Goal: Information Seeking & Learning: Learn about a topic

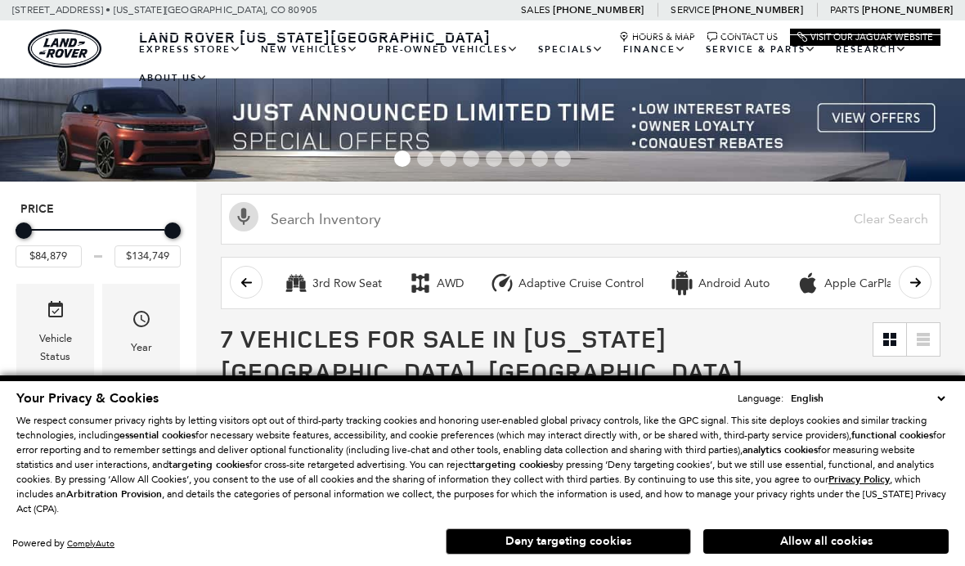
scroll to position [223, 0]
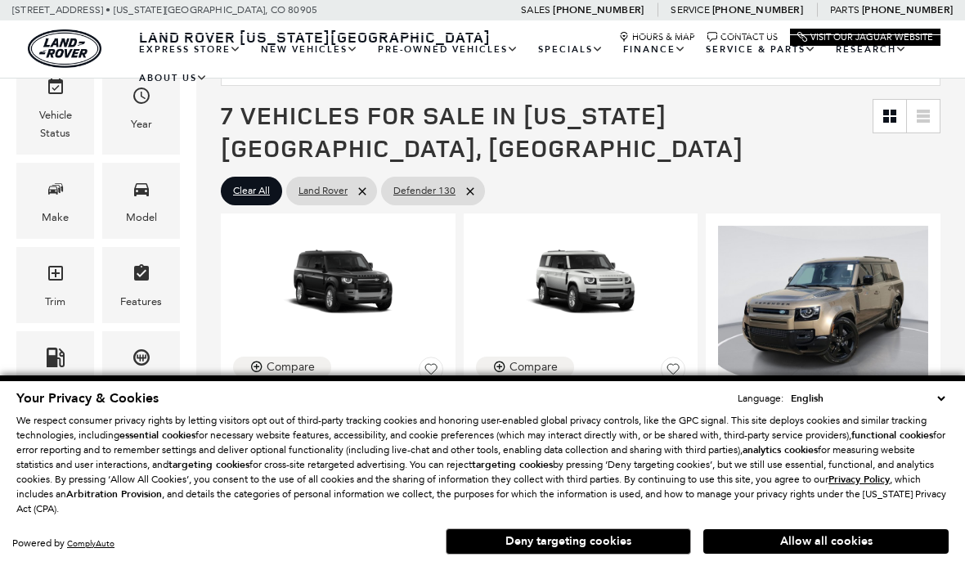
click at [843, 554] on button "Allow all cookies" at bounding box center [825, 541] width 245 height 25
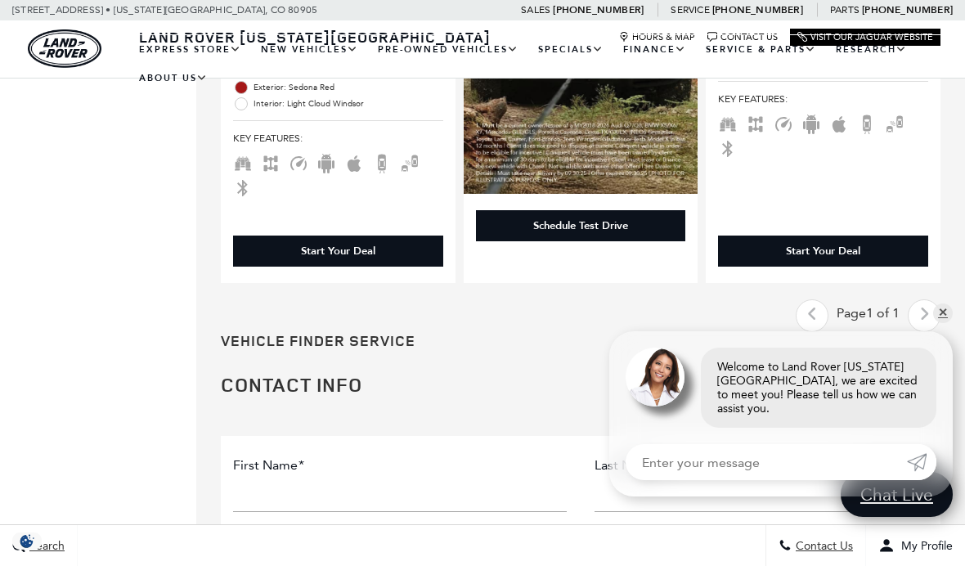
scroll to position [2038, 0]
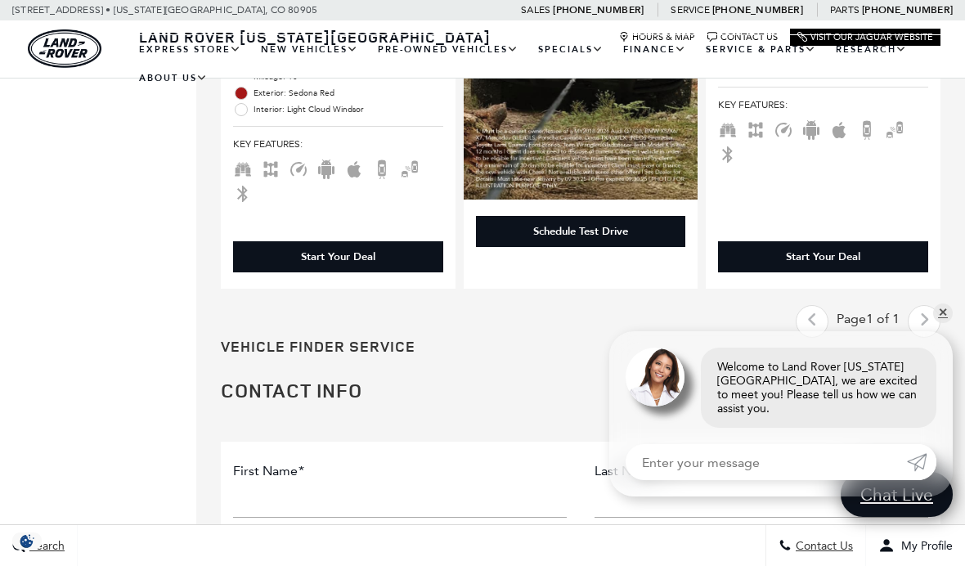
click at [923, 305] on div "Last - Page Page 1 of 1 Next - Page" at bounding box center [868, 321] width 145 height 33
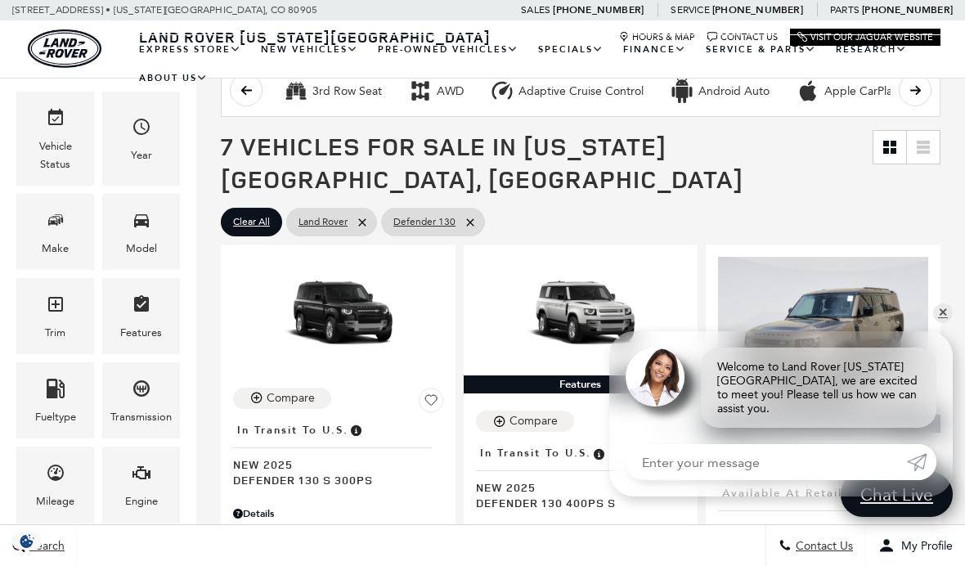
scroll to position [180, 0]
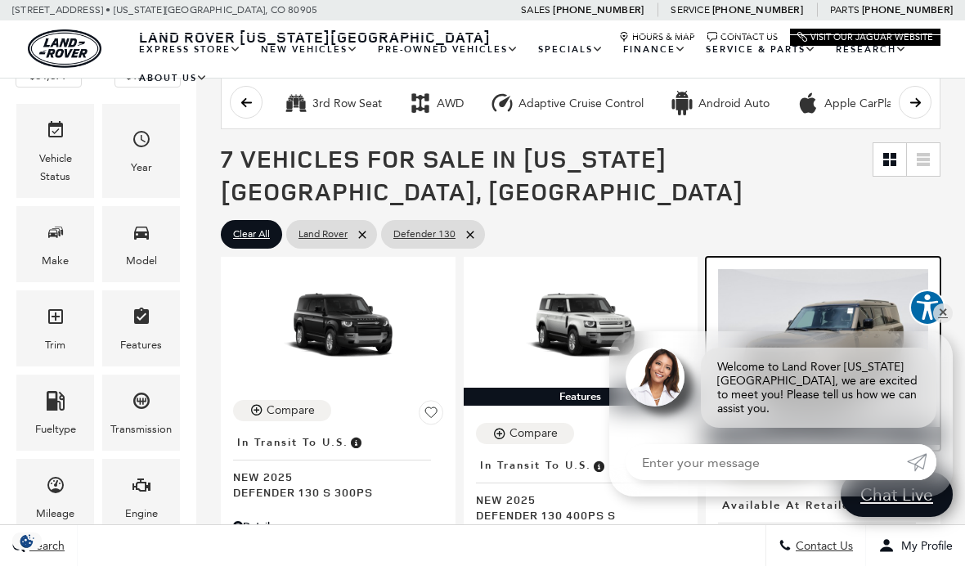
click at [860, 295] on img at bounding box center [823, 347] width 210 height 157
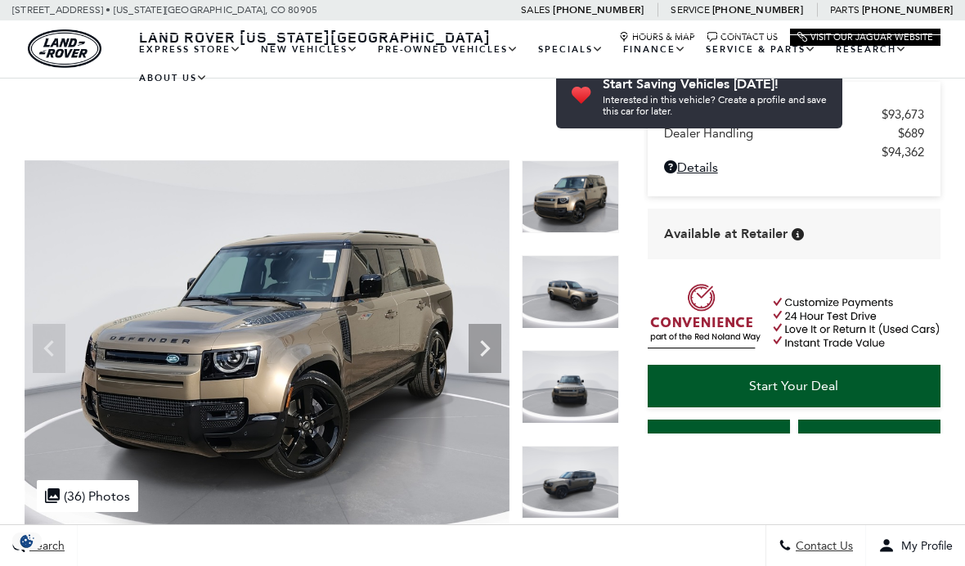
scroll to position [111, 0]
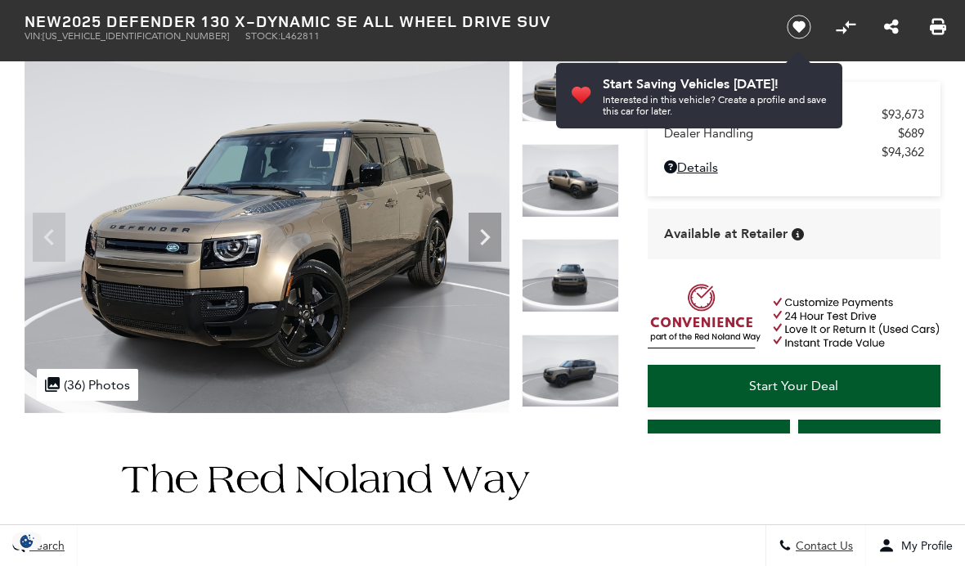
click at [119, 386] on div ".cls-1, .cls-3 { fill: #c50033; } .cls-1 { clip-rule: evenodd; } .cls-2 { clip-…" at bounding box center [87, 385] width 101 height 32
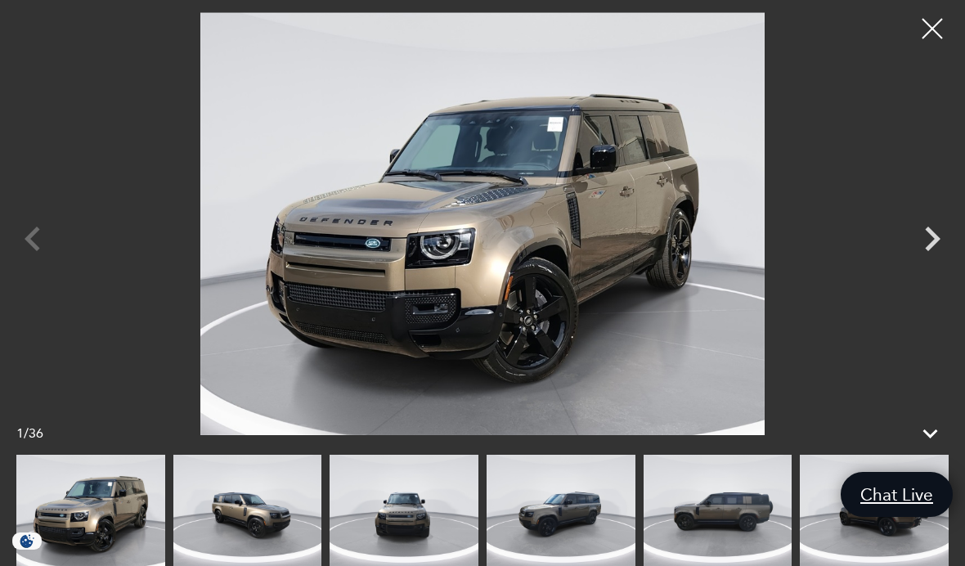
scroll to position [0, 0]
click at [935, 251] on icon "Next" at bounding box center [933, 239] width 16 height 25
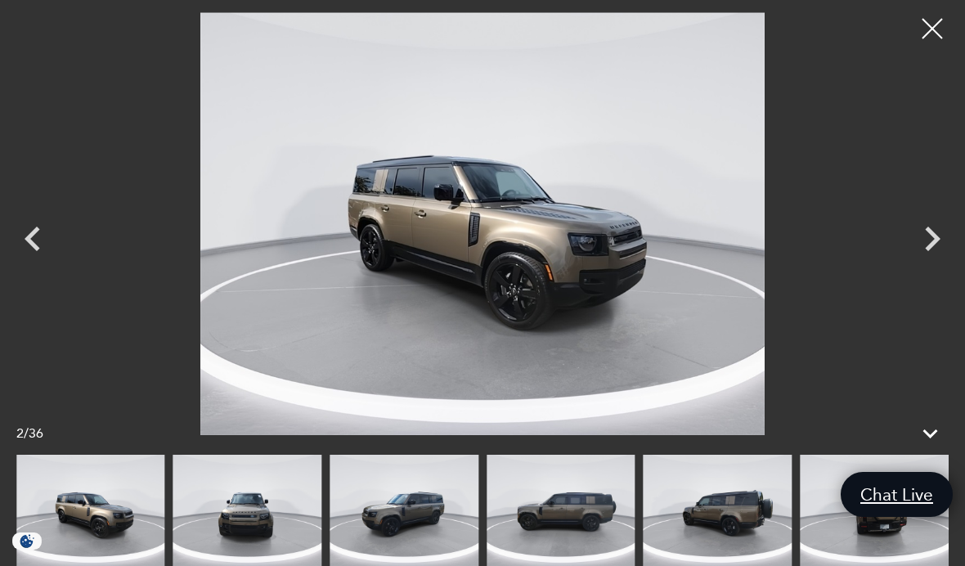
click at [929, 263] on icon "Next" at bounding box center [932, 238] width 49 height 49
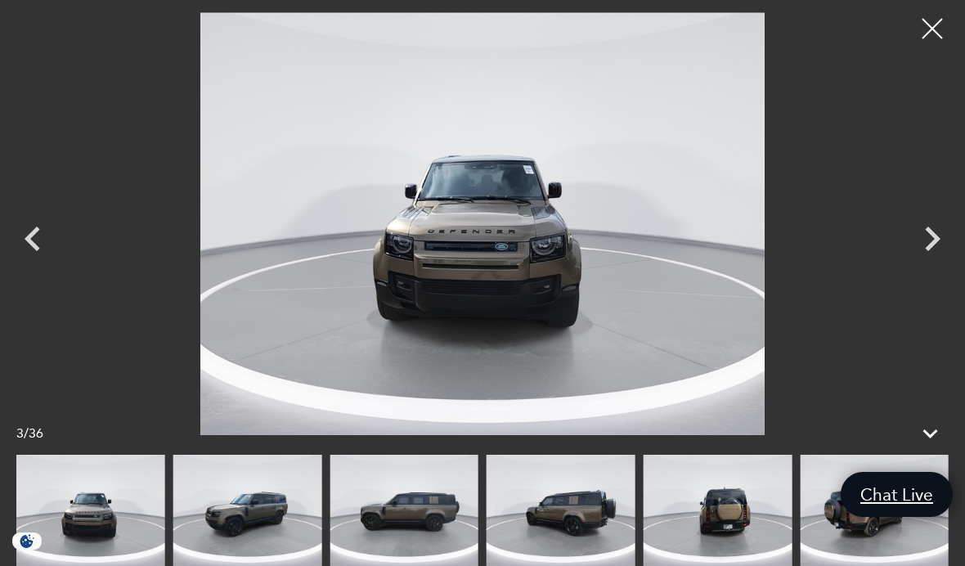
click at [929, 263] on icon "Next" at bounding box center [932, 238] width 49 height 49
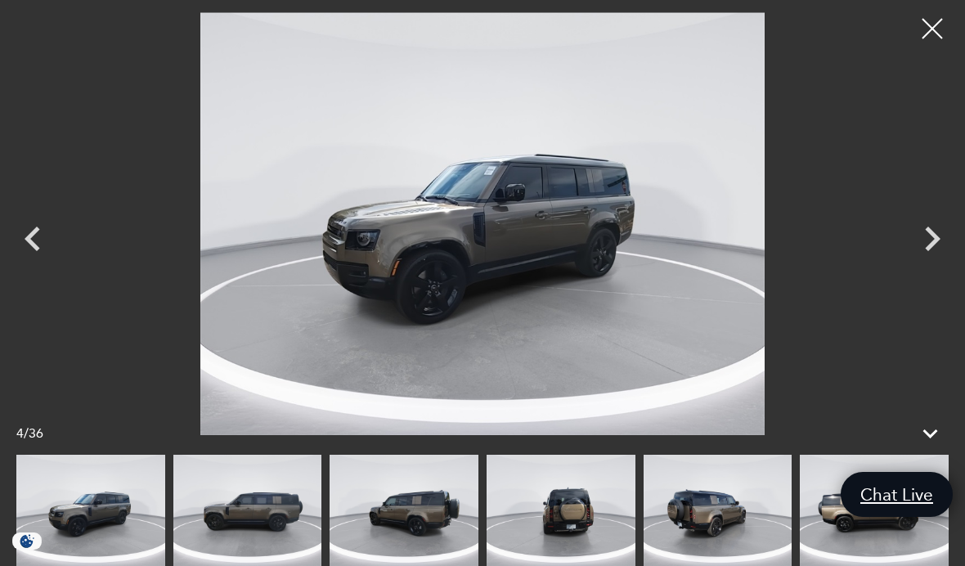
click at [928, 263] on icon "Next" at bounding box center [932, 238] width 49 height 49
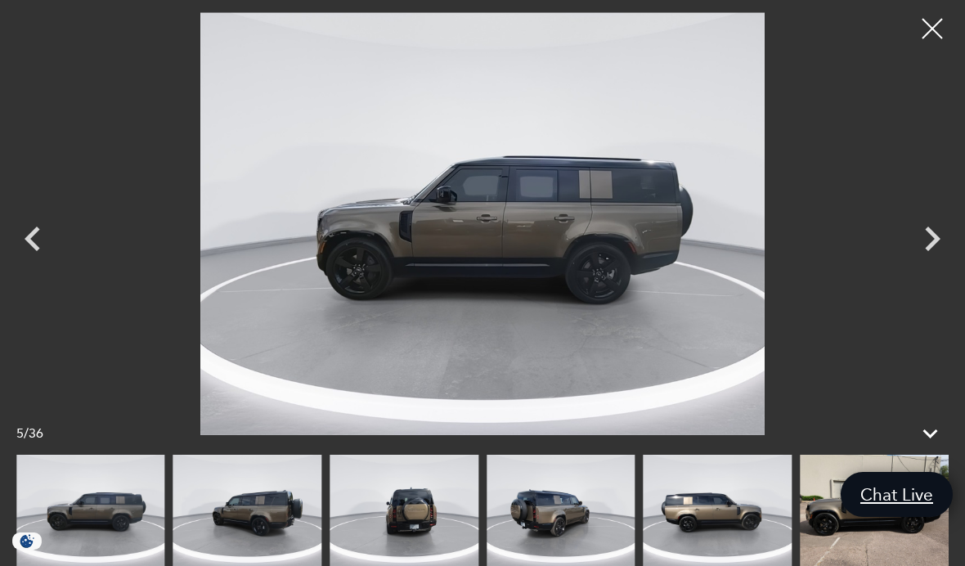
click at [933, 280] on div "Next" at bounding box center [932, 243] width 49 height 74
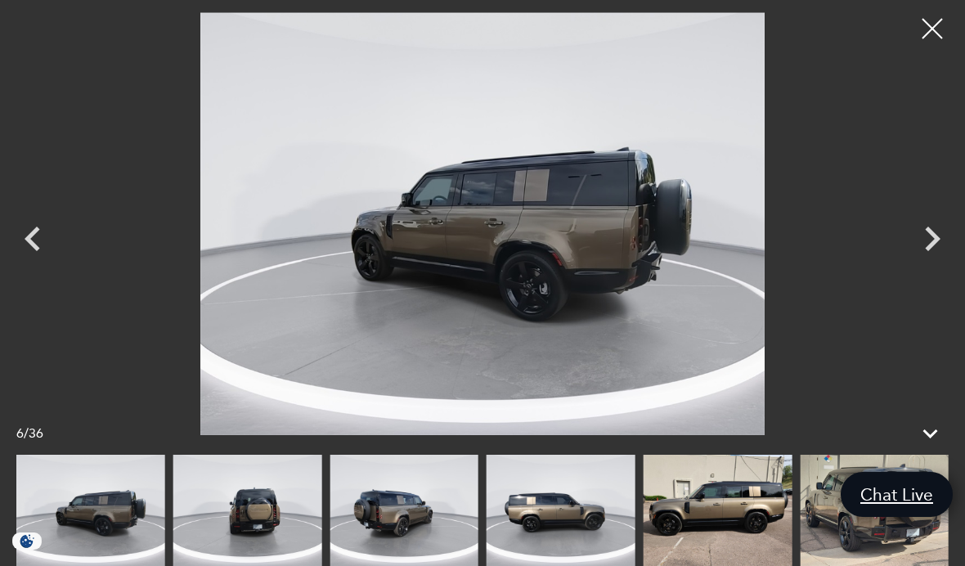
click at [934, 280] on div "Next" at bounding box center [932, 243] width 49 height 74
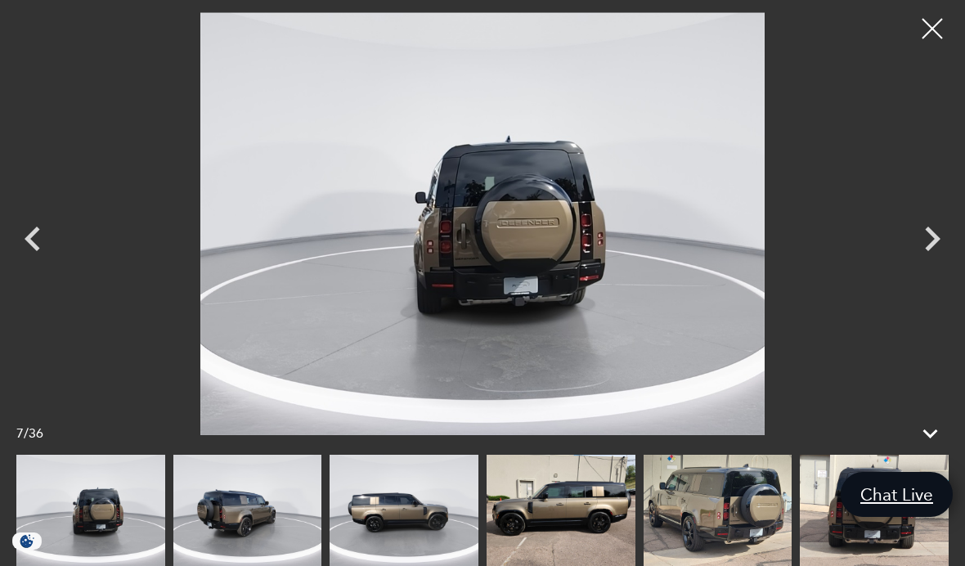
click at [933, 280] on div "Next" at bounding box center [932, 243] width 49 height 74
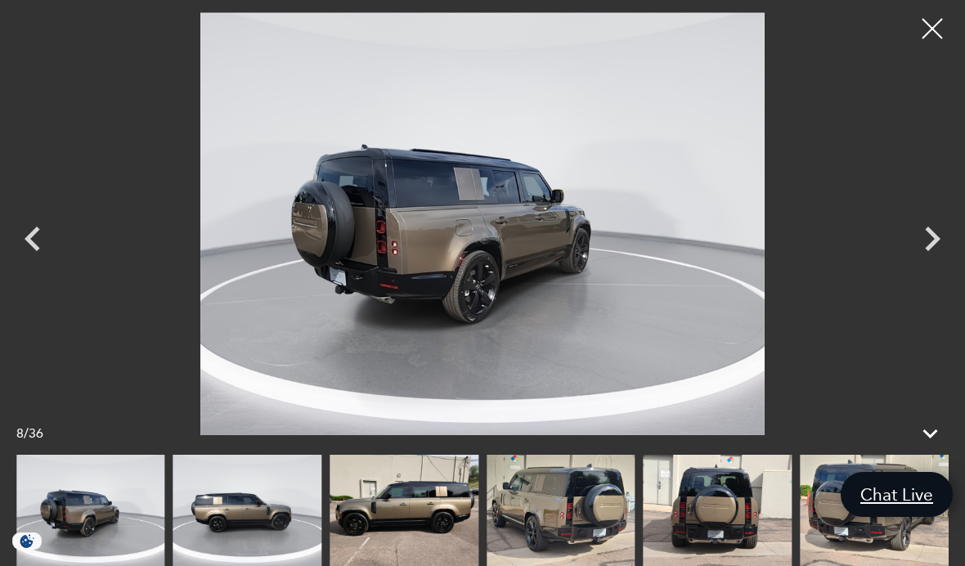
click at [932, 280] on div "Next" at bounding box center [932, 243] width 49 height 74
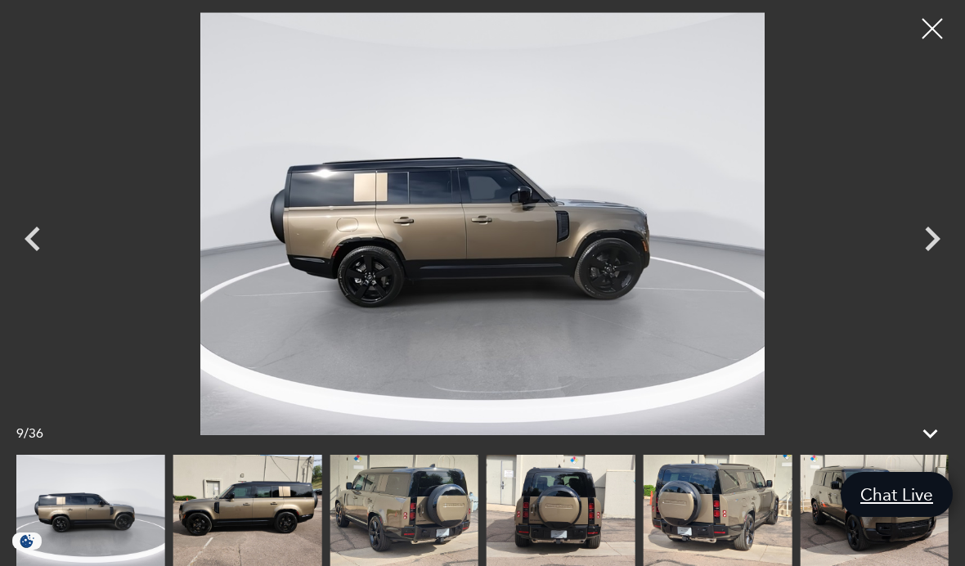
click at [932, 280] on div "Next" at bounding box center [932, 243] width 49 height 74
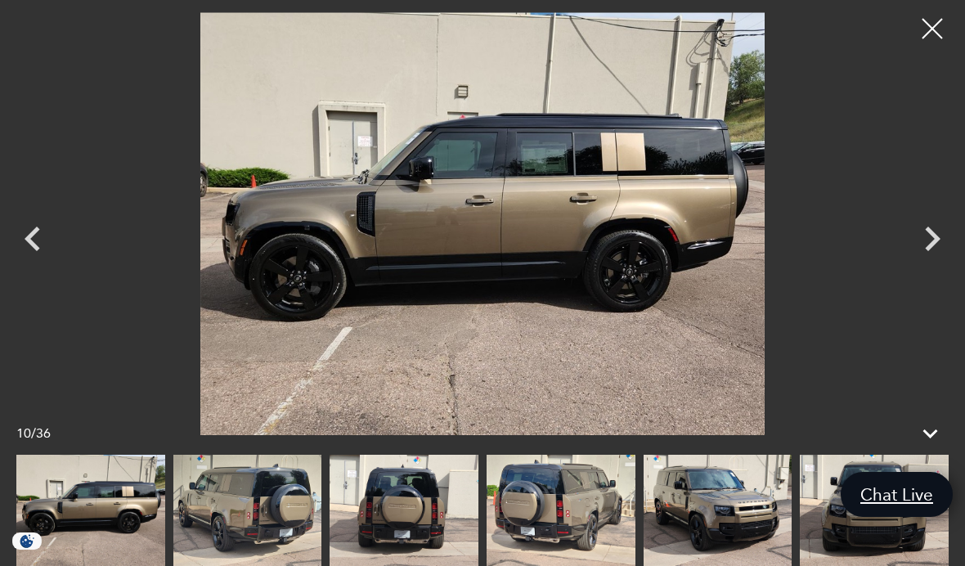
click at [931, 280] on div "Next" at bounding box center [932, 243] width 49 height 74
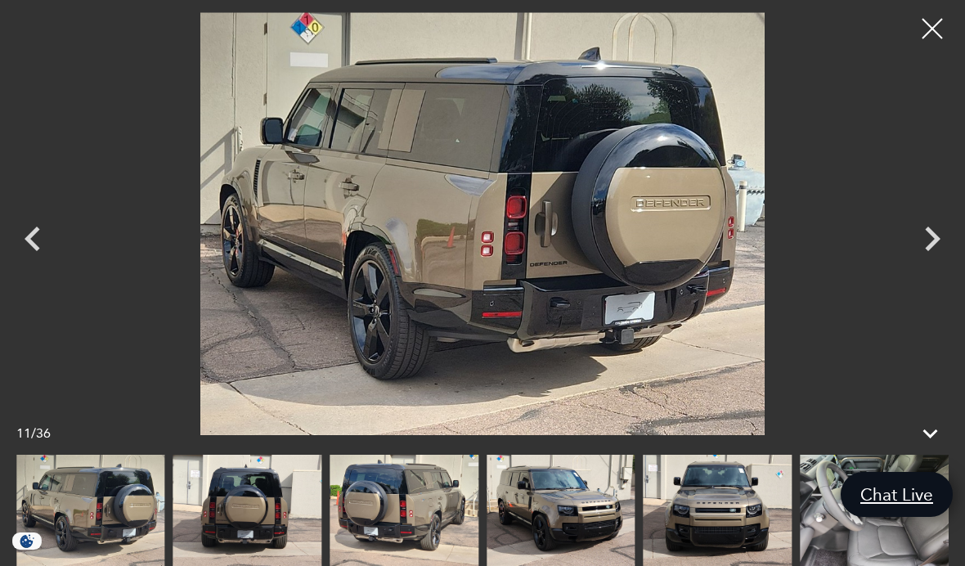
click at [936, 280] on div "Next" at bounding box center [932, 243] width 49 height 74
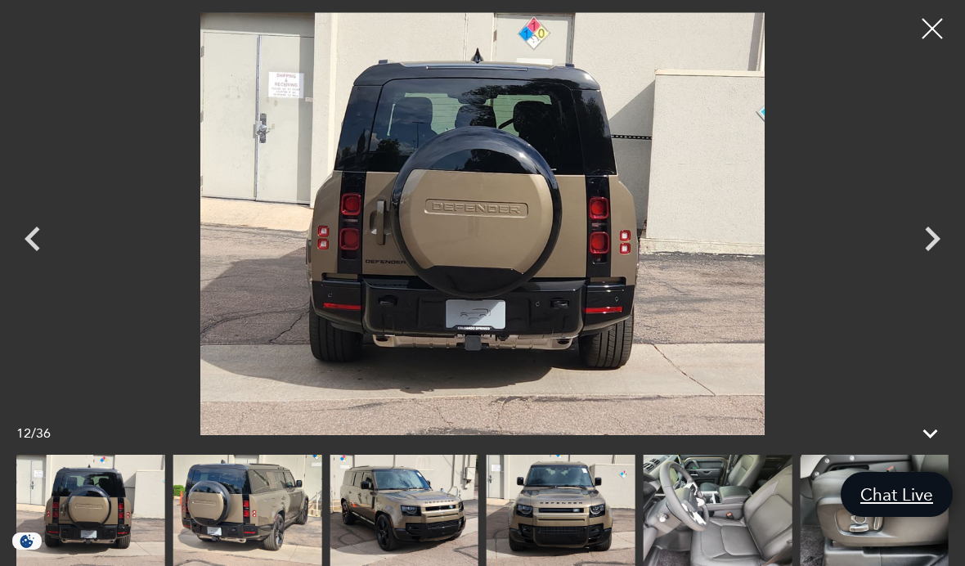
click at [938, 263] on icon "Next" at bounding box center [932, 238] width 49 height 49
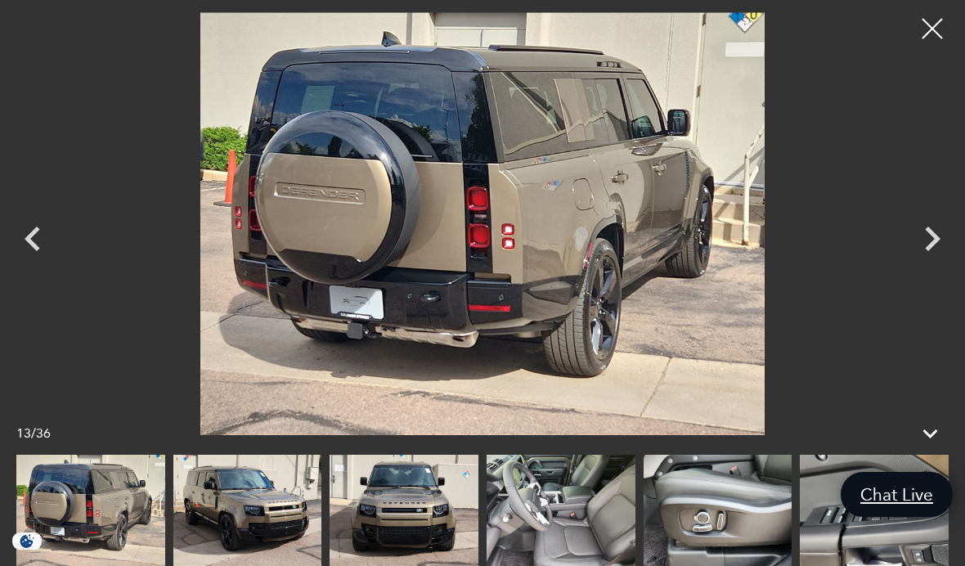
click at [936, 263] on icon "Next" at bounding box center [932, 238] width 49 height 49
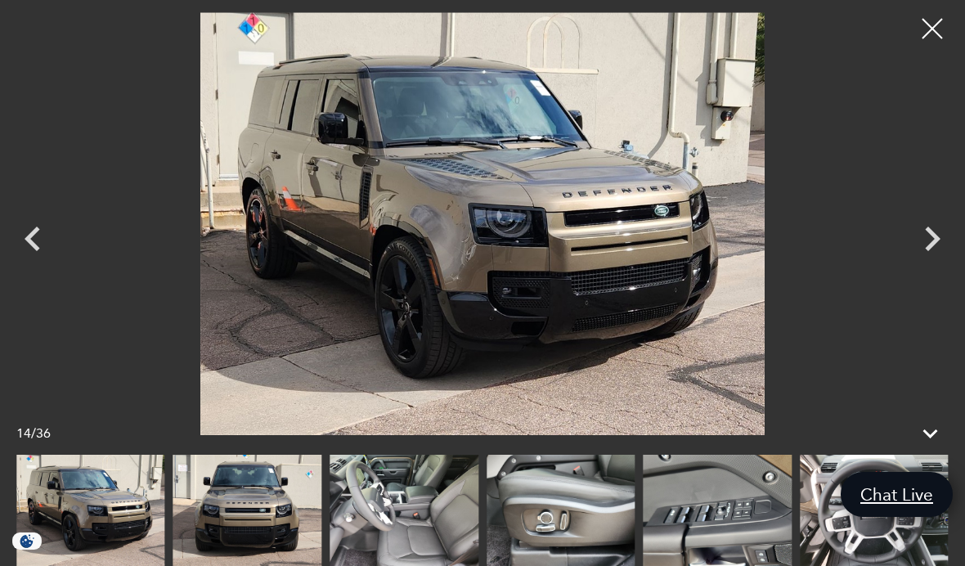
click at [939, 263] on icon "Next" at bounding box center [932, 238] width 49 height 49
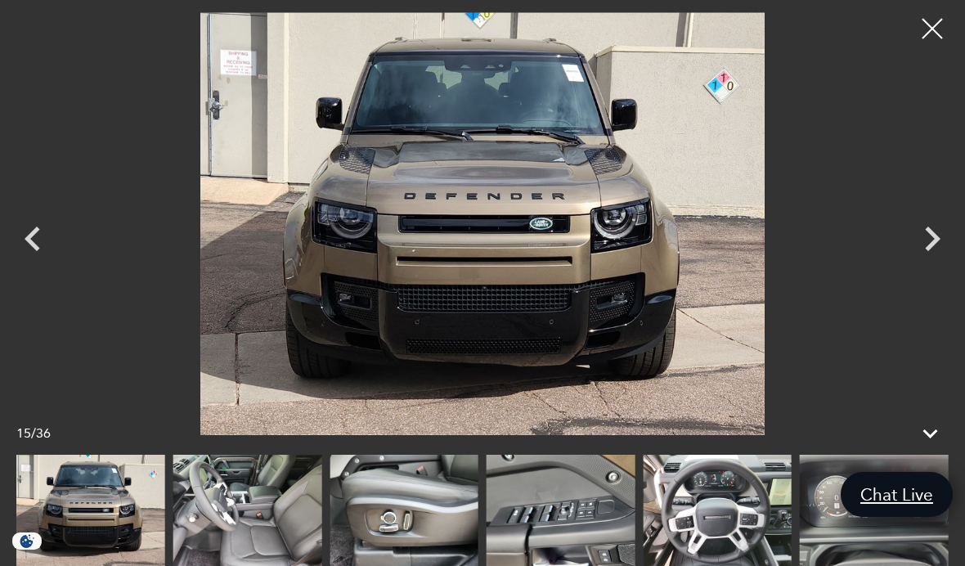
click at [933, 263] on icon "Next" at bounding box center [932, 238] width 49 height 49
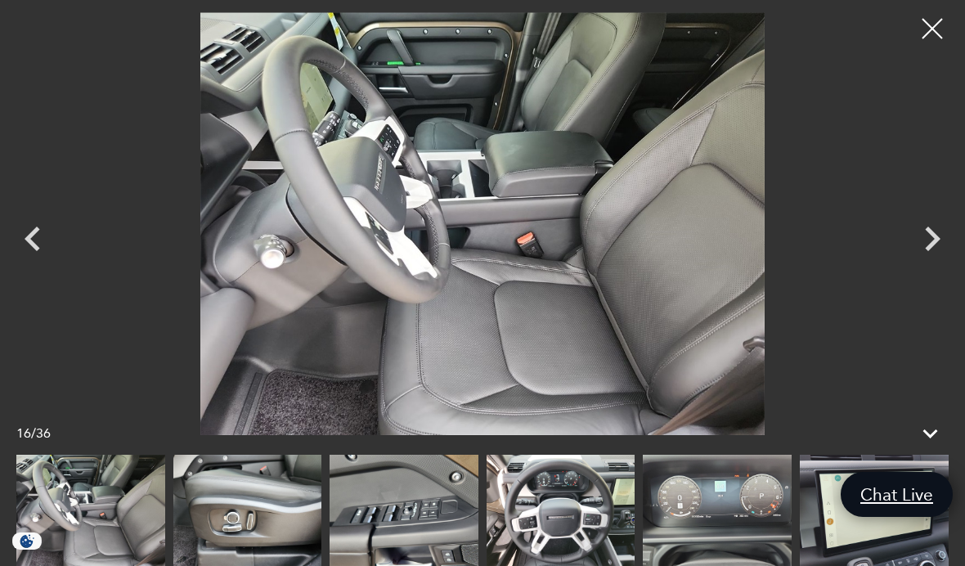
click at [936, 263] on icon "Next" at bounding box center [932, 238] width 49 height 49
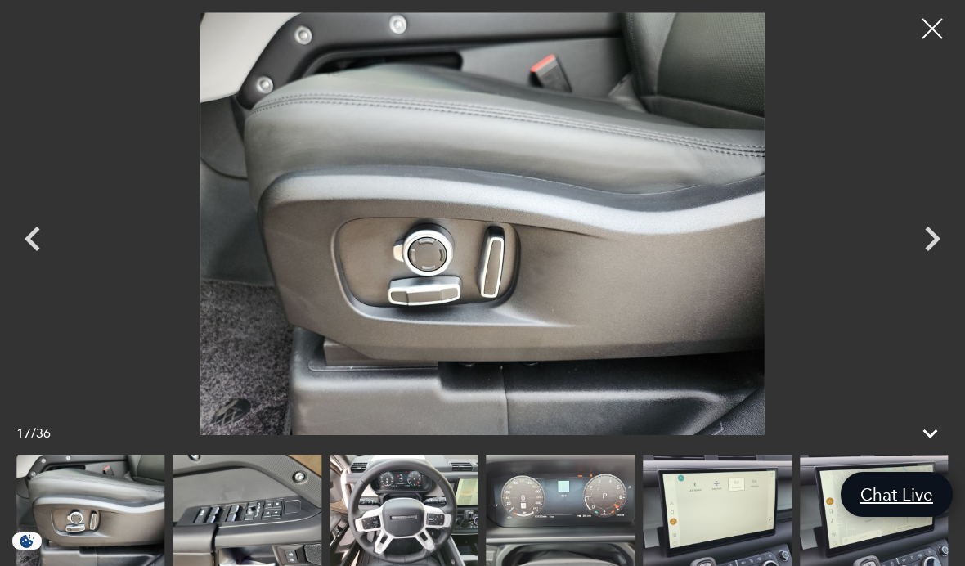
click at [931, 251] on icon "Next" at bounding box center [933, 239] width 16 height 25
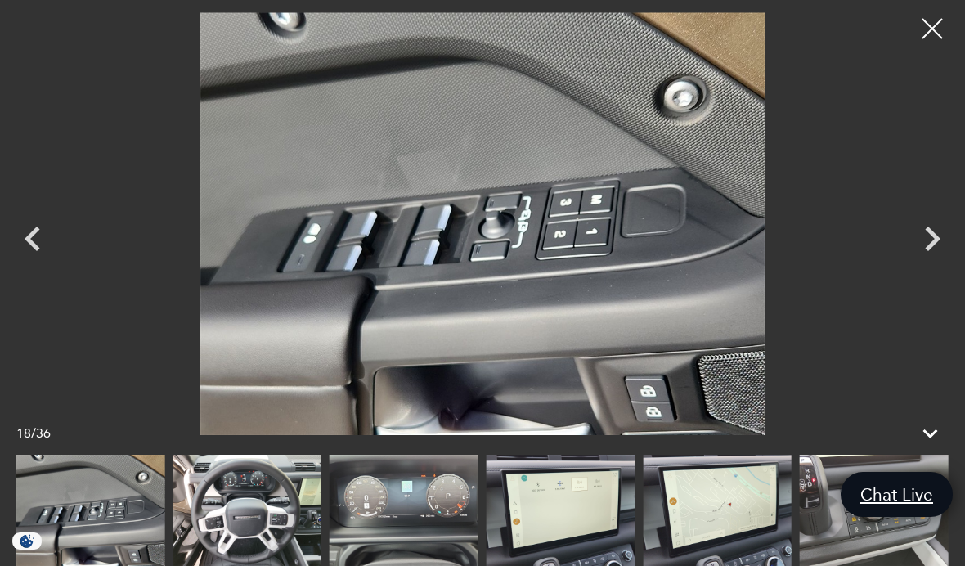
click at [927, 263] on icon "Next" at bounding box center [932, 238] width 49 height 49
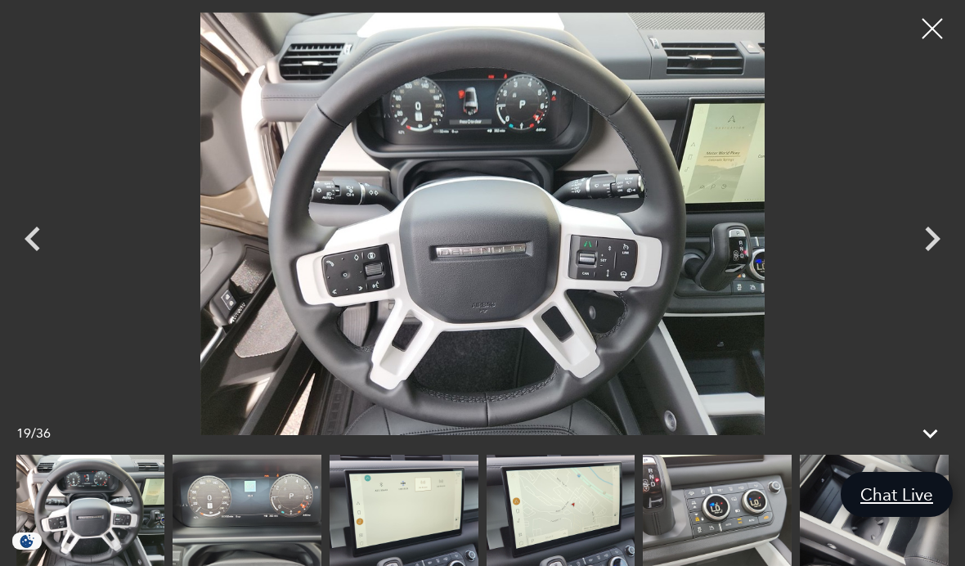
click at [933, 251] on icon "Next" at bounding box center [933, 239] width 16 height 25
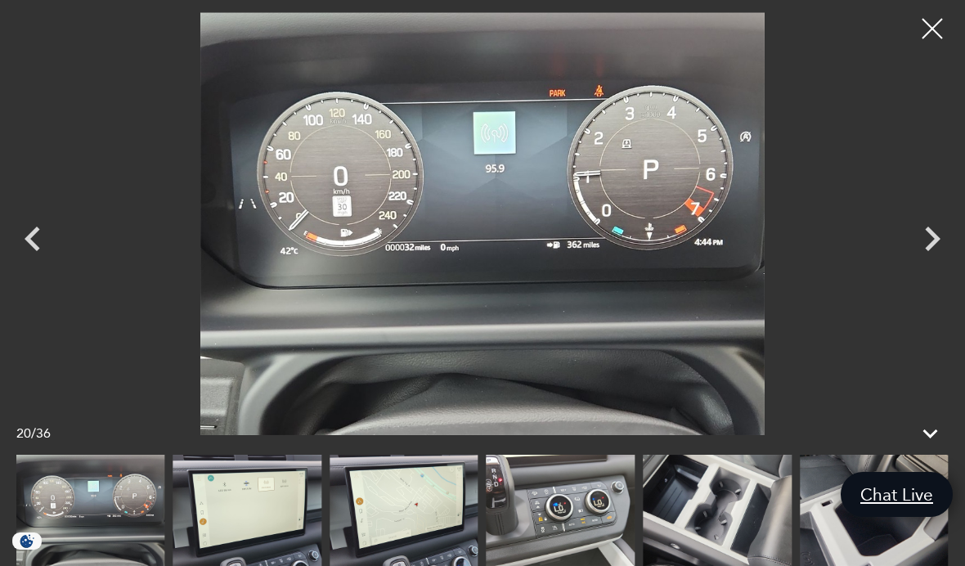
click at [936, 261] on icon "Next" at bounding box center [932, 238] width 49 height 49
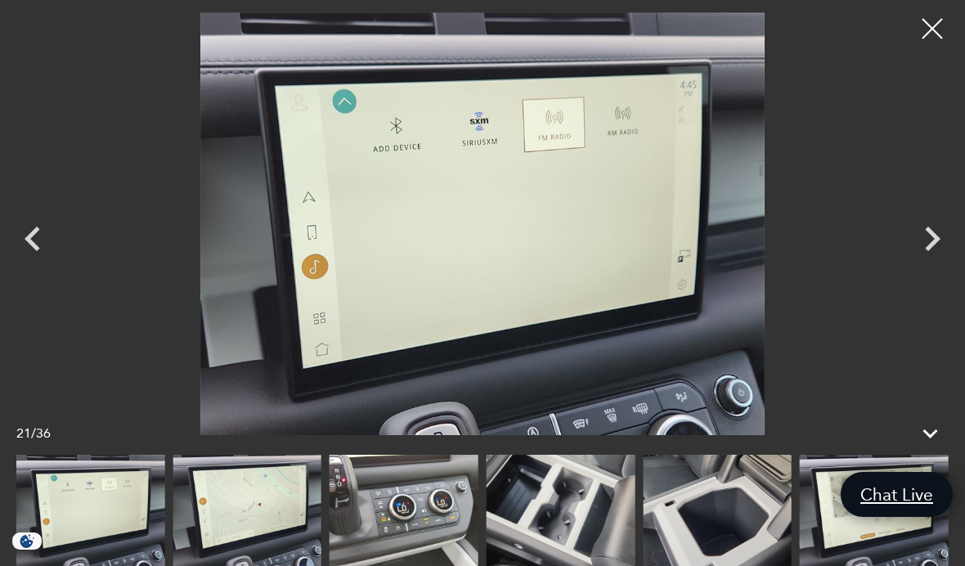
click at [920, 263] on icon "Next" at bounding box center [932, 238] width 49 height 49
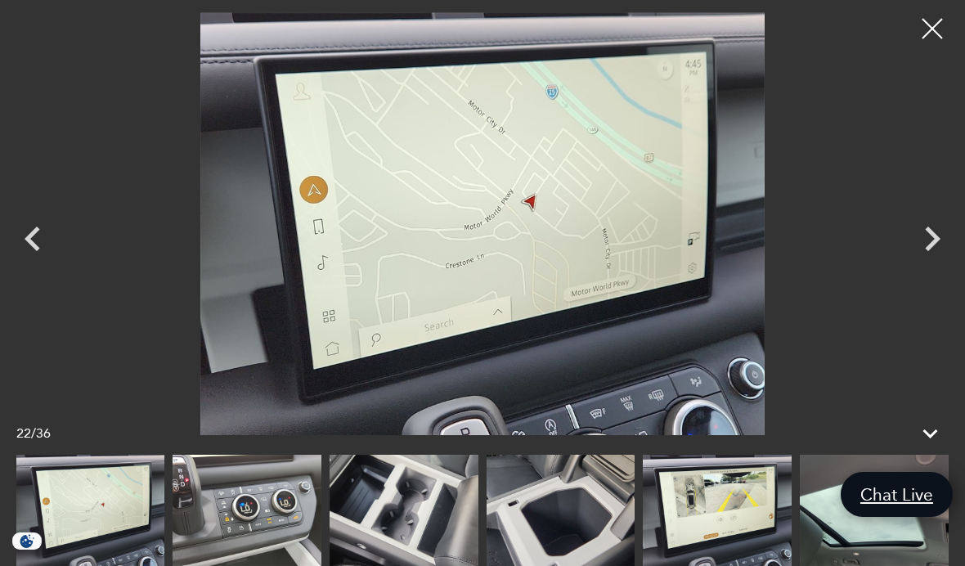
click at [921, 263] on icon "Next" at bounding box center [932, 238] width 49 height 49
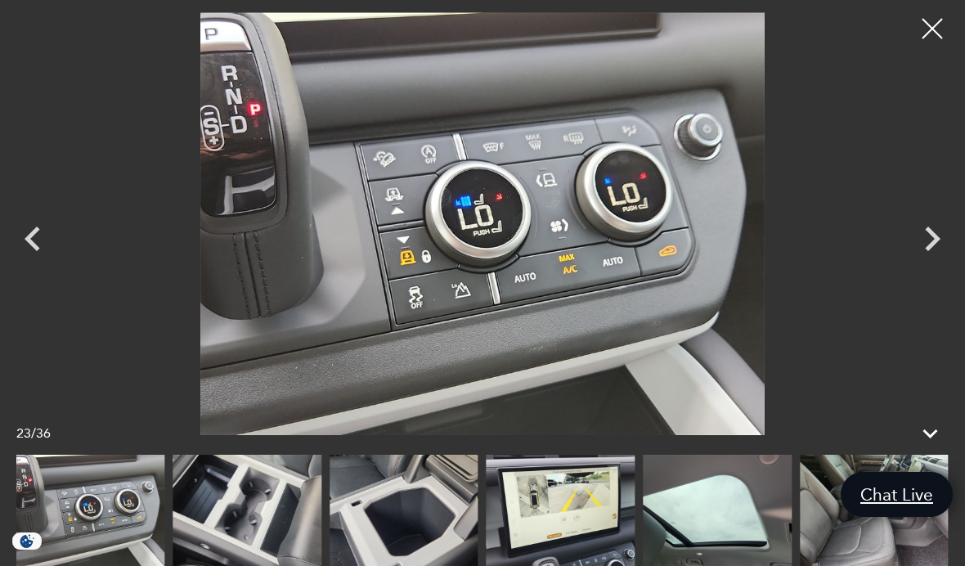
click at [925, 263] on icon "Next" at bounding box center [932, 238] width 49 height 49
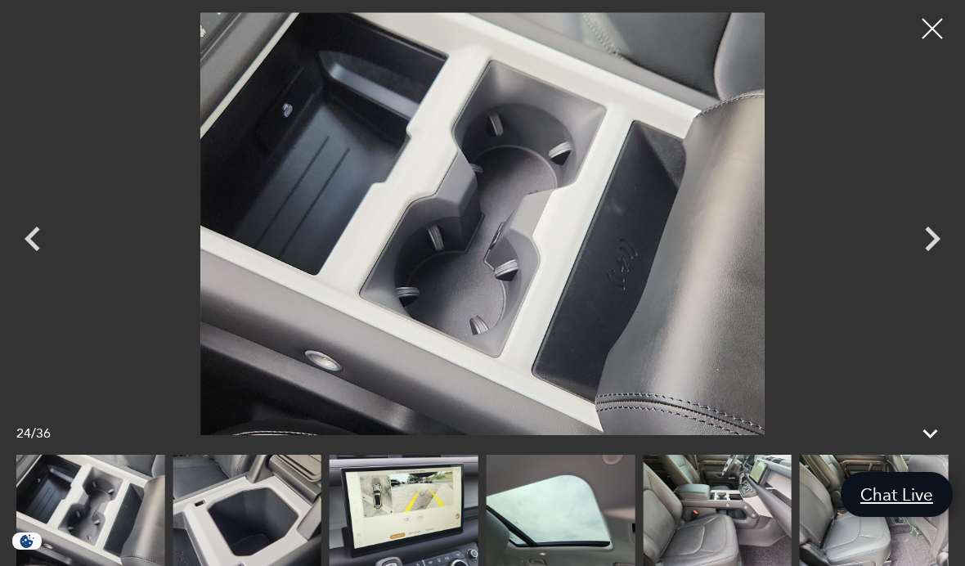
click at [924, 263] on icon "Next" at bounding box center [932, 238] width 49 height 49
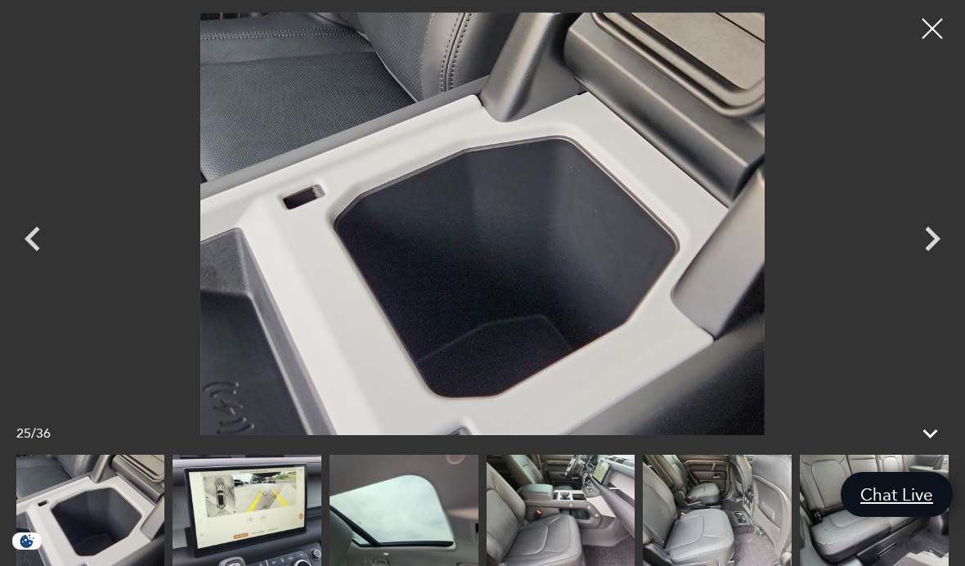
click at [925, 263] on icon "Next" at bounding box center [932, 238] width 49 height 49
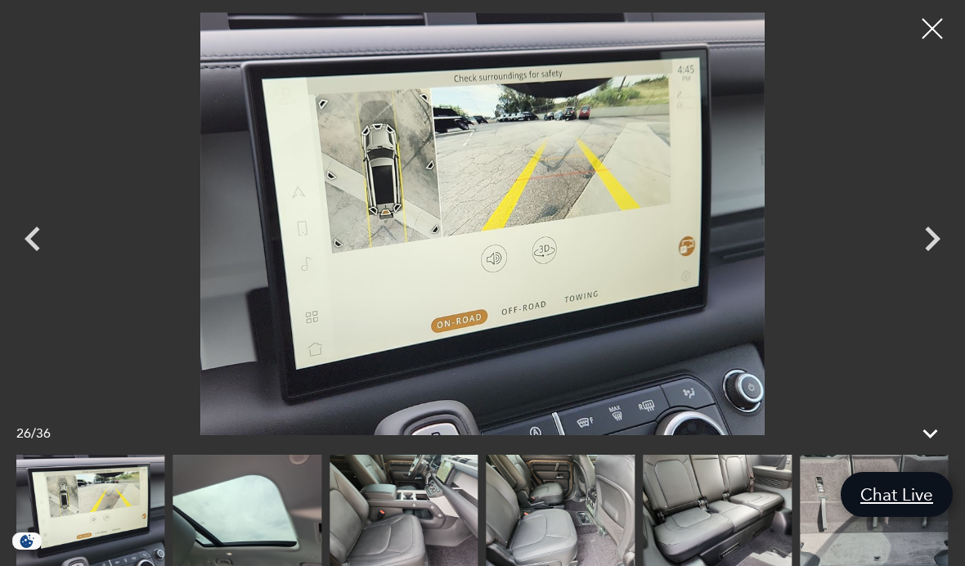
click at [924, 263] on icon "Next" at bounding box center [932, 238] width 49 height 49
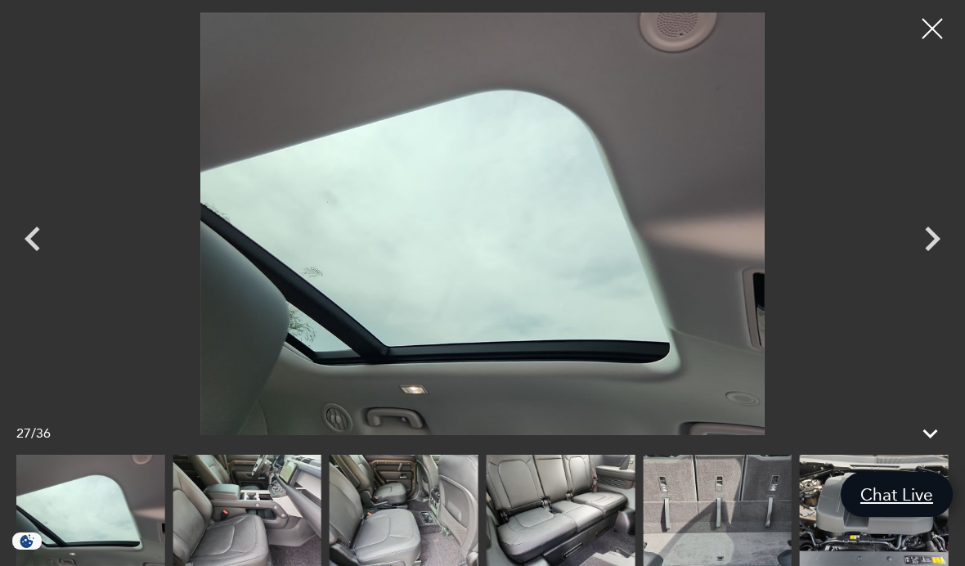
click at [927, 263] on icon "Next" at bounding box center [932, 238] width 49 height 49
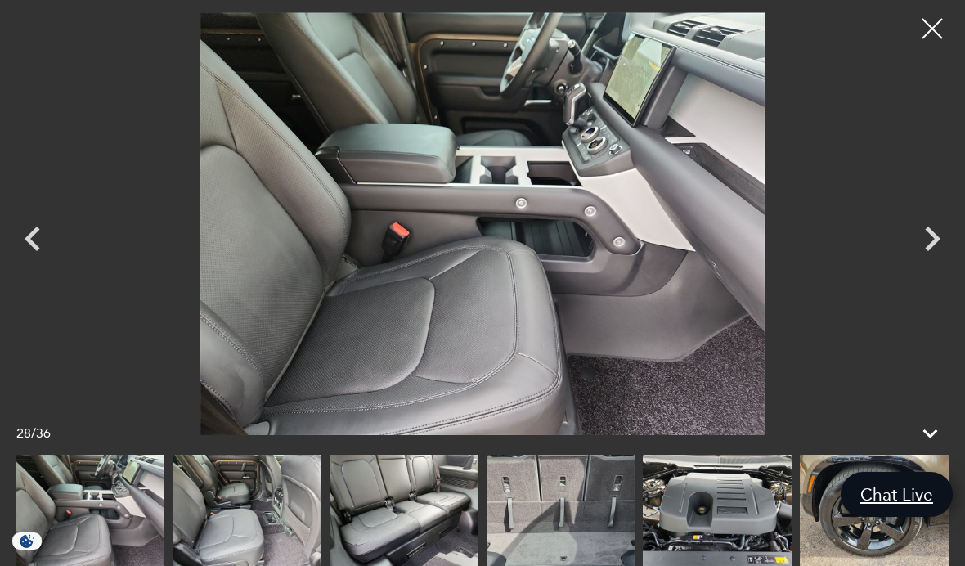
click at [934, 263] on icon "Next" at bounding box center [932, 238] width 49 height 49
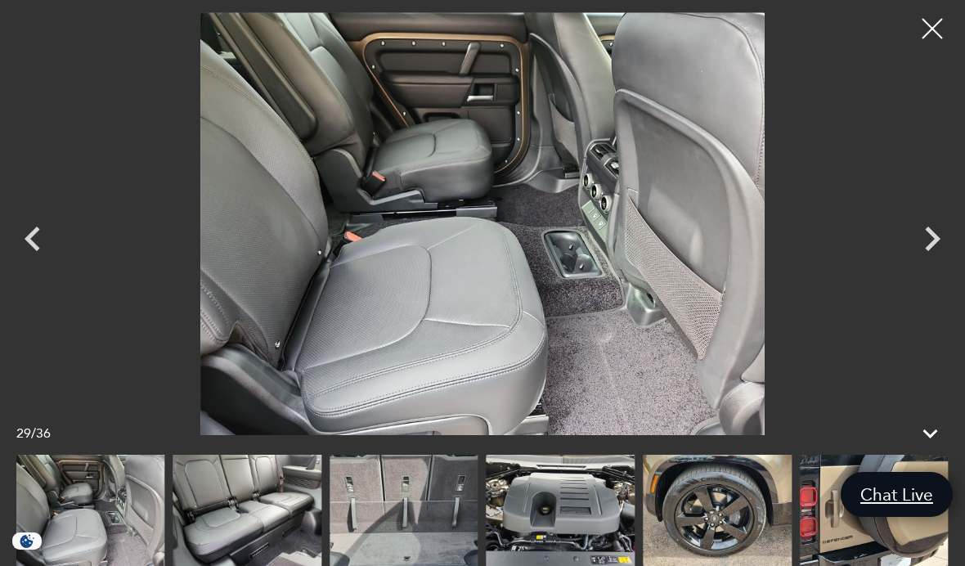
click at [932, 251] on icon "Next" at bounding box center [933, 239] width 16 height 25
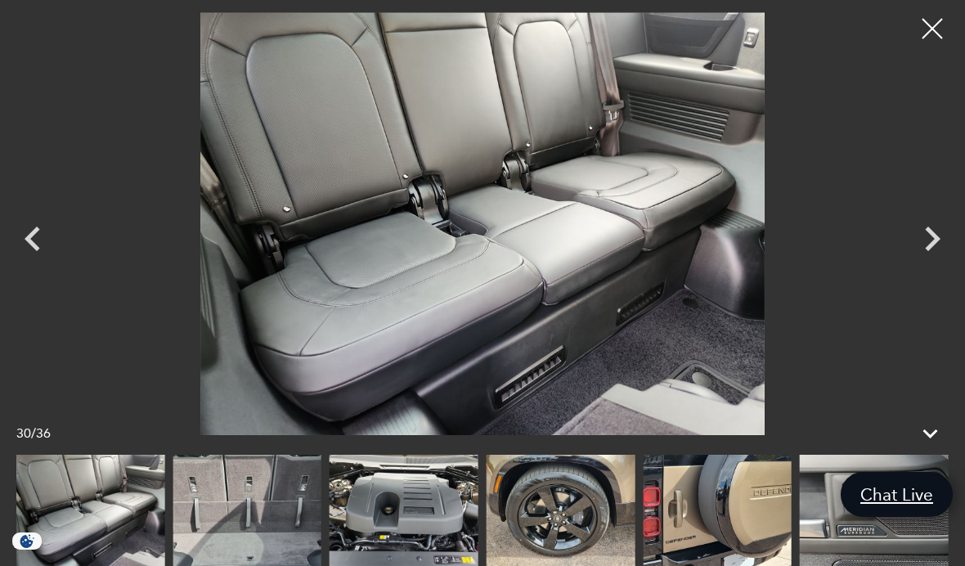
click at [920, 263] on icon "Next" at bounding box center [932, 238] width 49 height 49
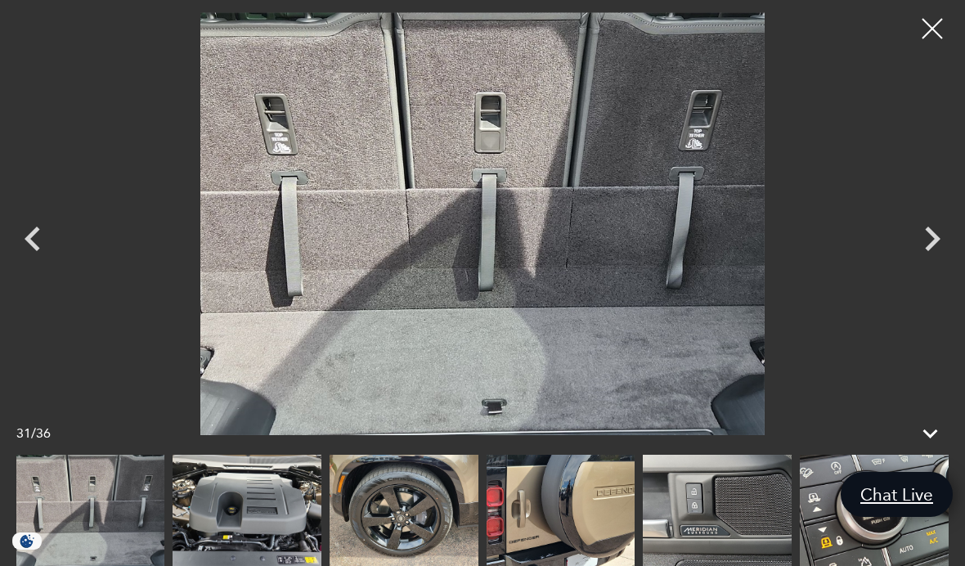
click at [927, 263] on icon "Next" at bounding box center [932, 238] width 49 height 49
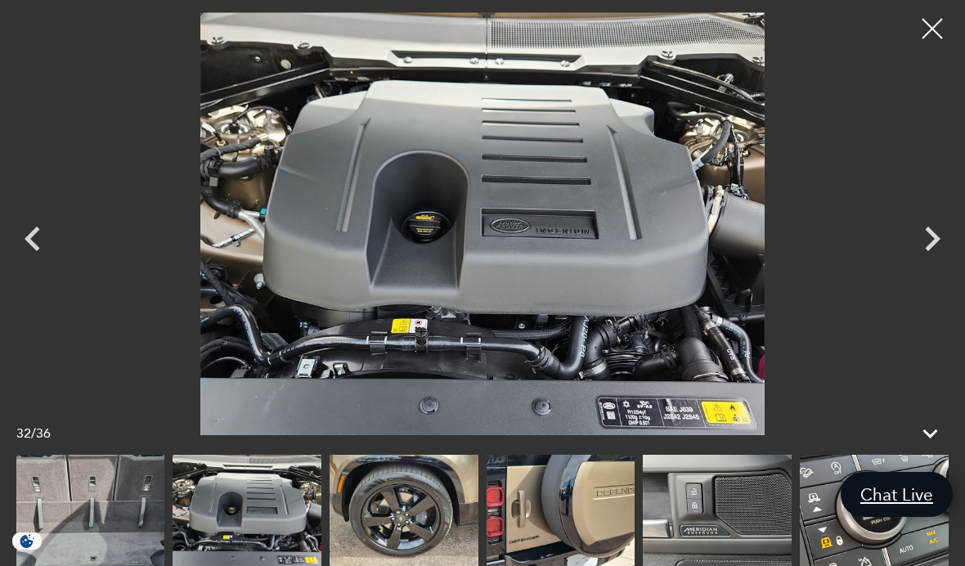
click at [923, 263] on icon "Next" at bounding box center [932, 238] width 49 height 49
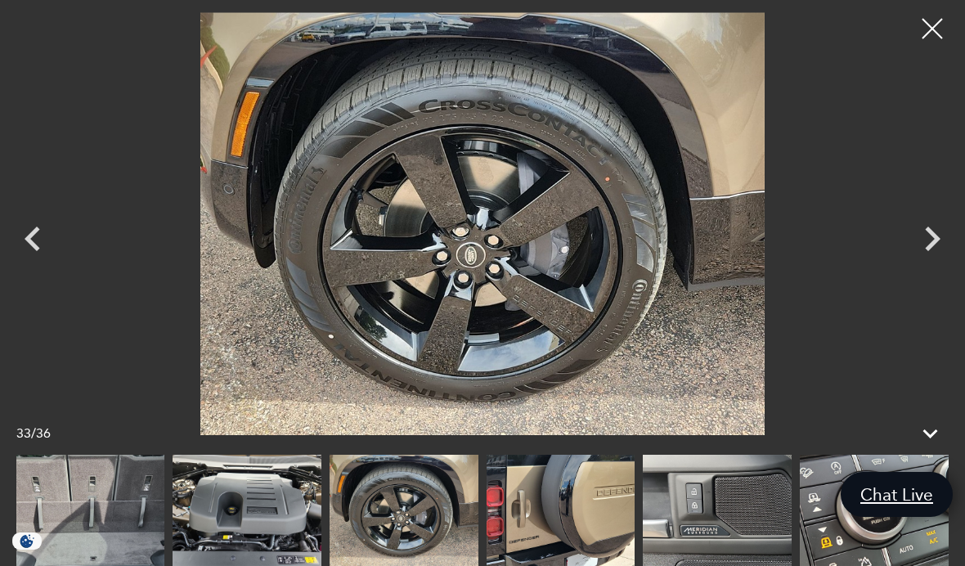
click at [922, 263] on icon "Next" at bounding box center [932, 238] width 49 height 49
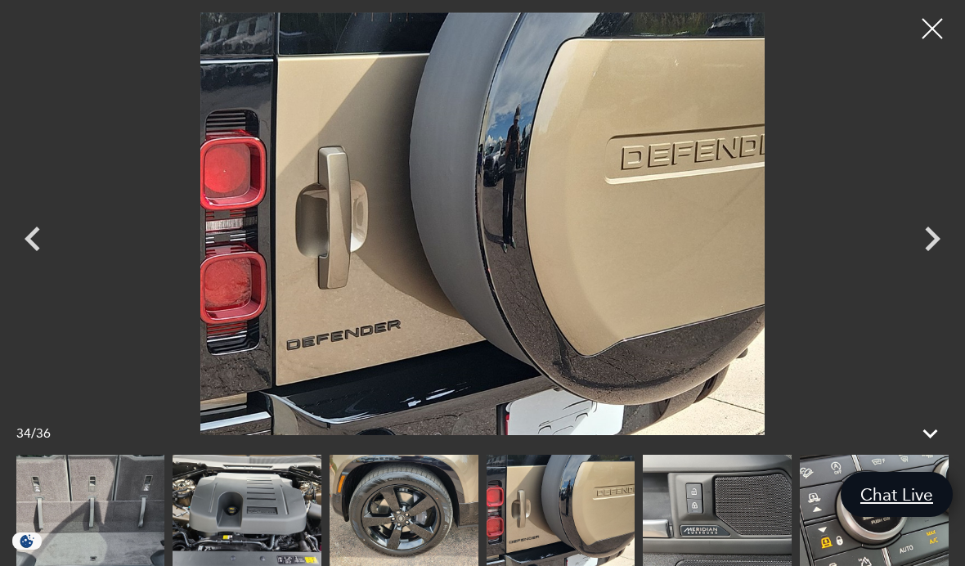
click at [931, 251] on icon "Next" at bounding box center [933, 239] width 16 height 25
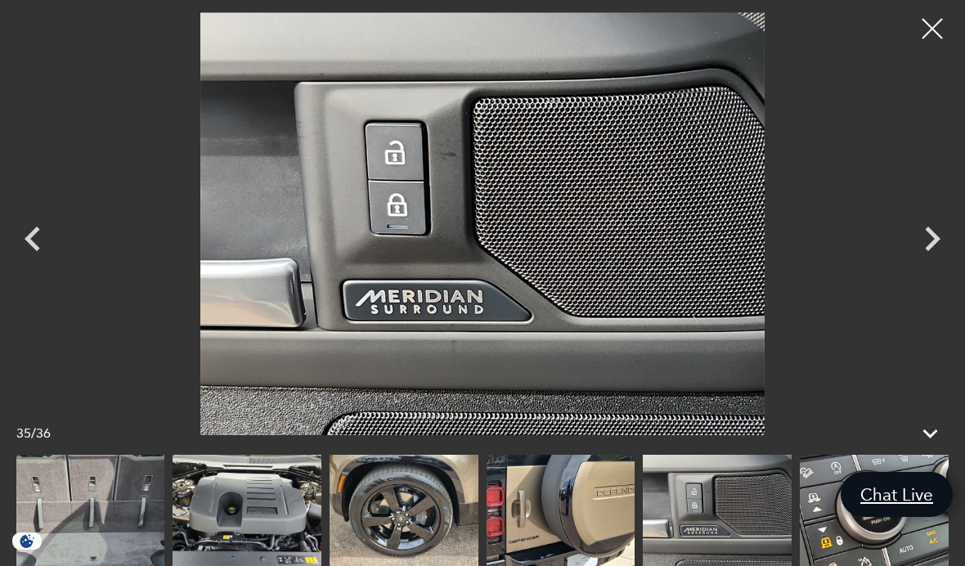
click at [933, 251] on icon "Next" at bounding box center [933, 239] width 16 height 25
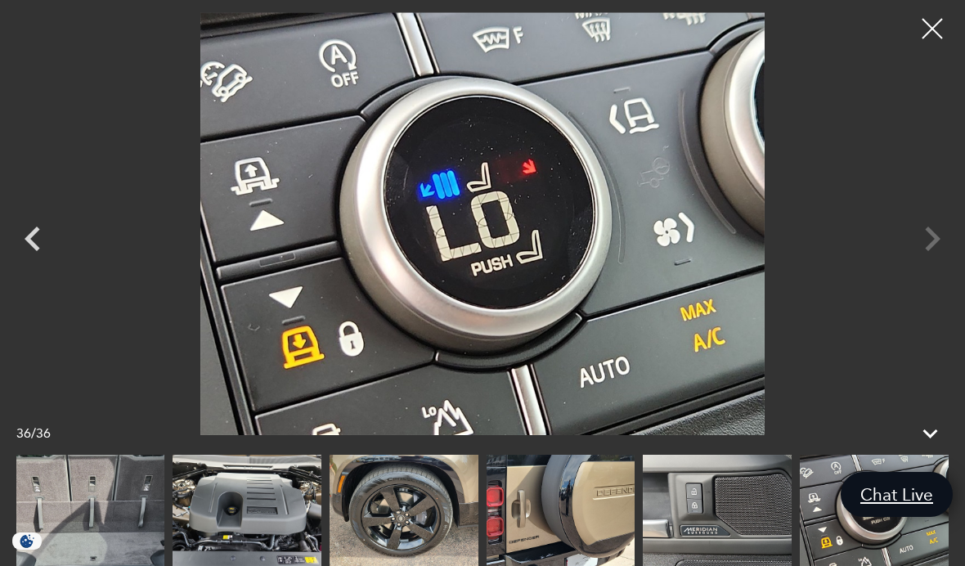
click at [935, 269] on div at bounding box center [482, 223] width 965 height 423
click at [929, 263] on div at bounding box center [482, 223] width 965 height 423
click at [932, 13] on div at bounding box center [932, 28] width 41 height 41
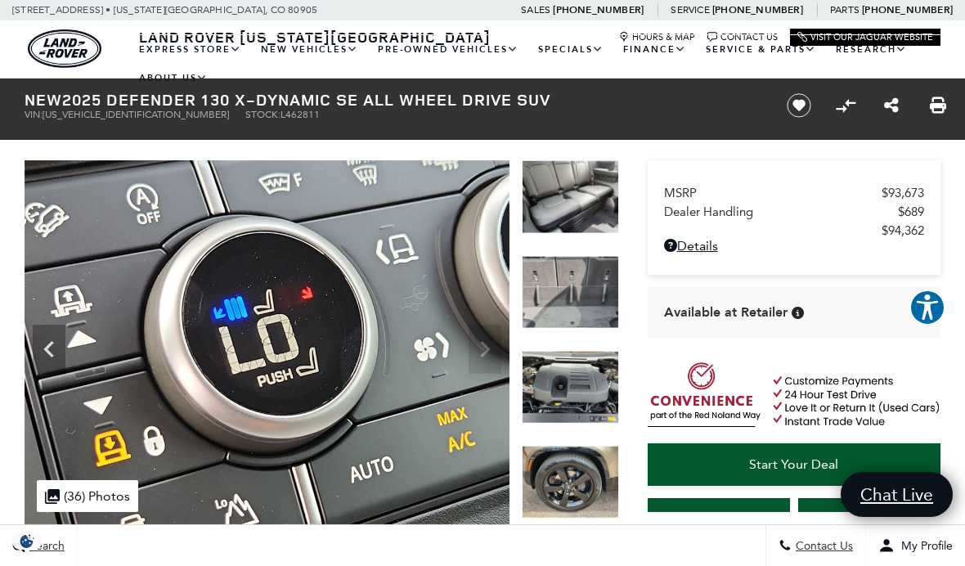
scroll to position [321, 0]
click at [0, 0] on link "Defender 110" at bounding box center [0, 0] width 0 height 0
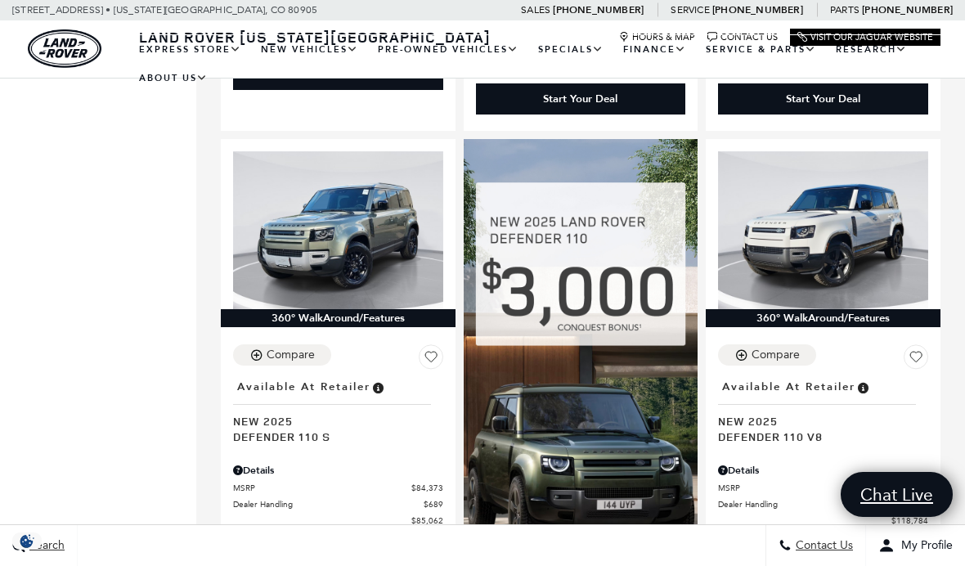
scroll to position [1622, 0]
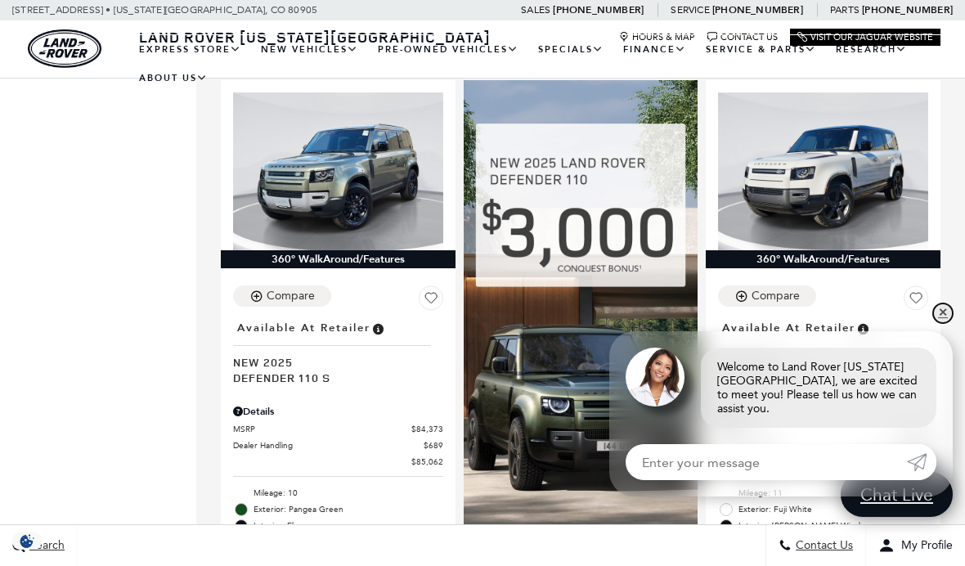
click at [949, 323] on link "✕" at bounding box center [943, 313] width 20 height 20
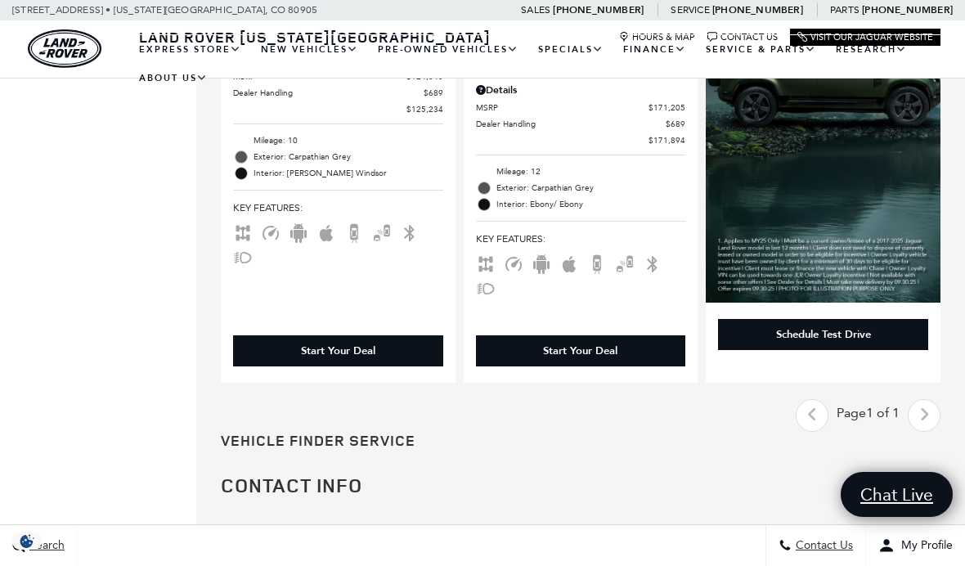
scroll to position [2407, 0]
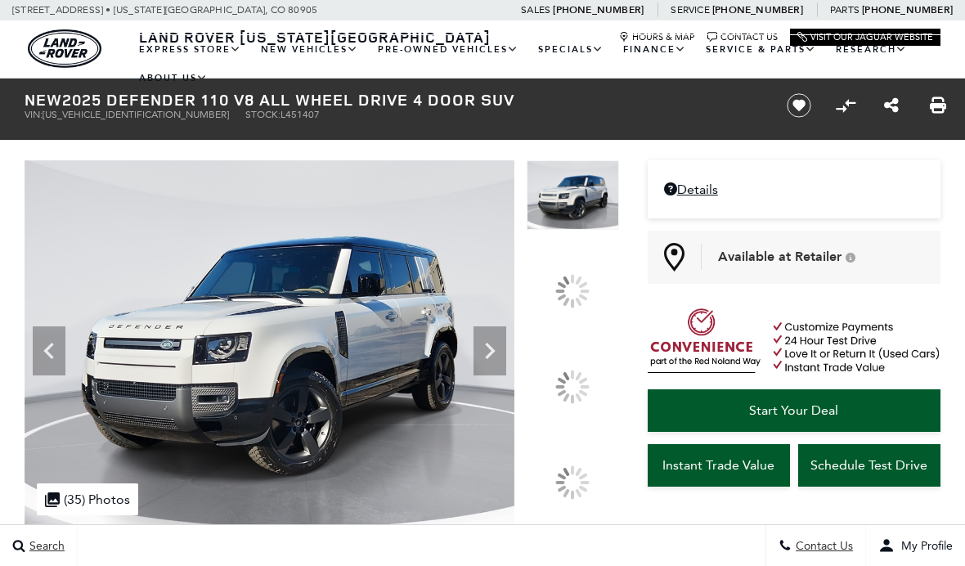
click at [506, 334] on icon at bounding box center [489, 350] width 33 height 33
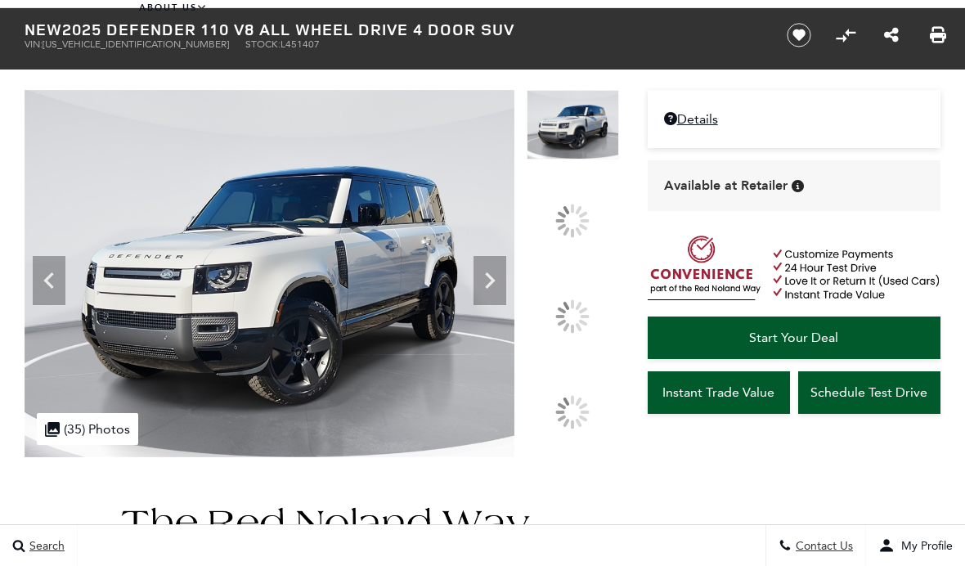
scroll to position [70, 0]
click at [98, 445] on div ".cls-1, .cls-3 { fill: #c50033; } .cls-1 { clip-rule: evenodd; } .cls-2 { clip-…" at bounding box center [87, 429] width 101 height 32
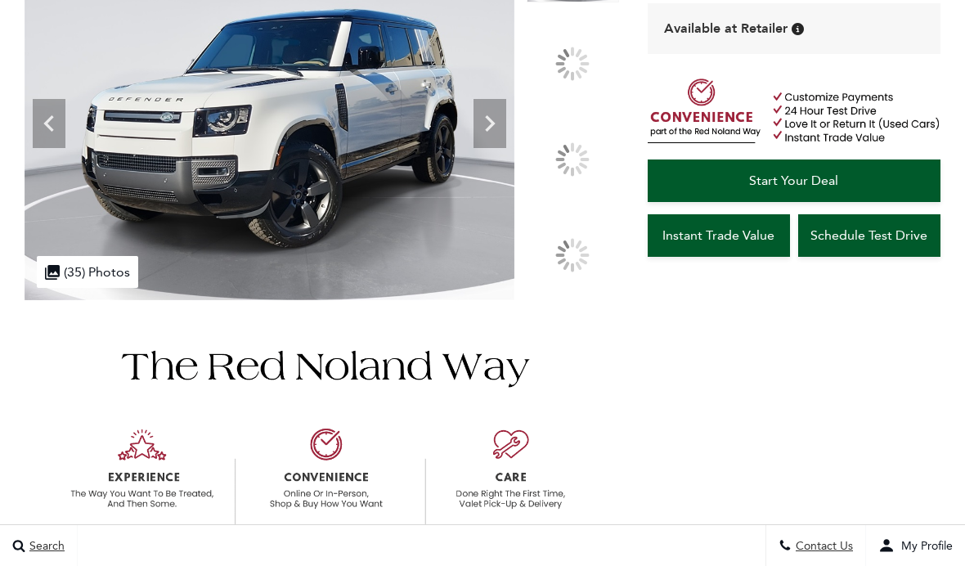
scroll to position [228, 0]
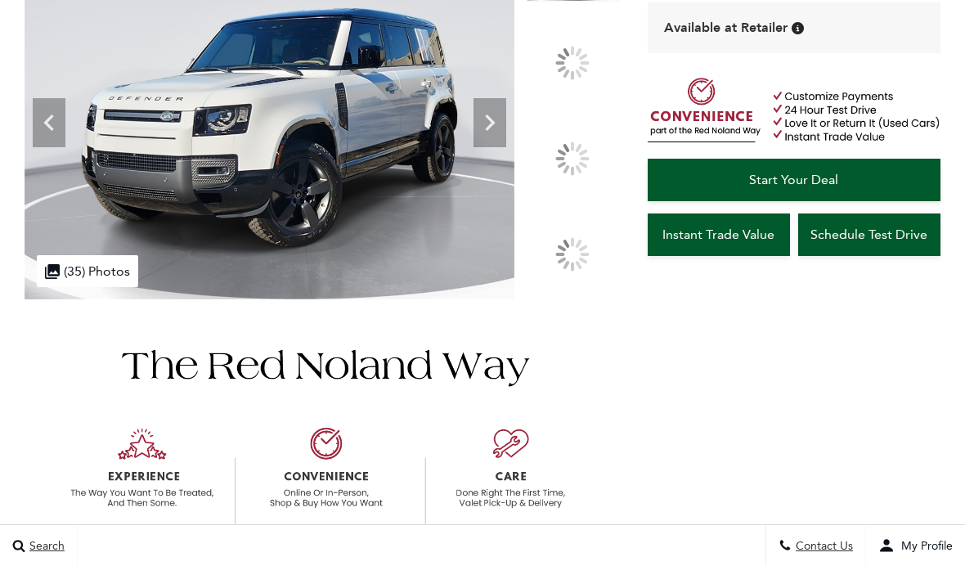
click at [101, 287] on div ".cls-1, .cls-3 { fill: #c50033; } .cls-1 { clip-rule: evenodd; } .cls-2 { clip-…" at bounding box center [87, 271] width 101 height 32
click at [506, 139] on icon at bounding box center [489, 122] width 33 height 33
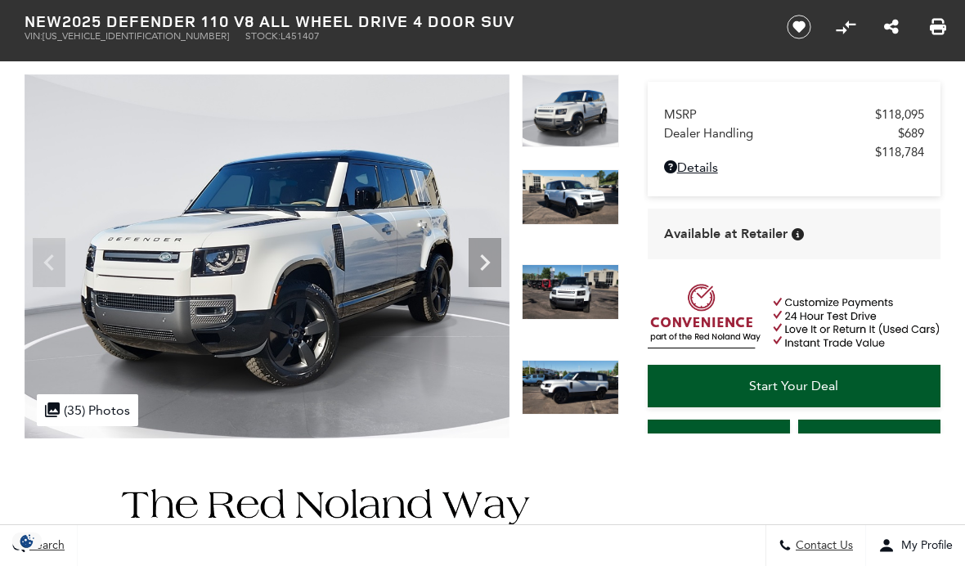
scroll to position [89, 0]
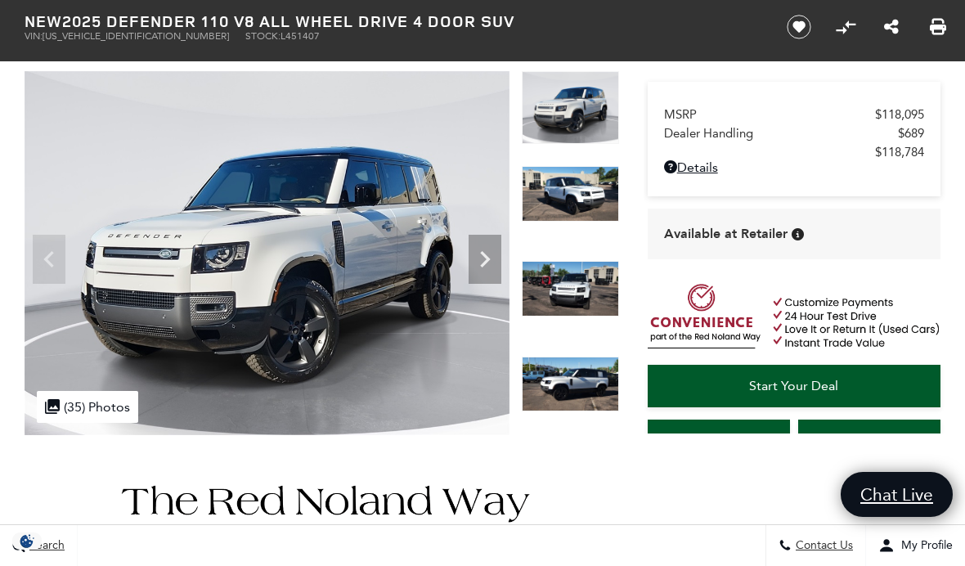
click at [486, 402] on img at bounding box center [267, 253] width 485 height 364
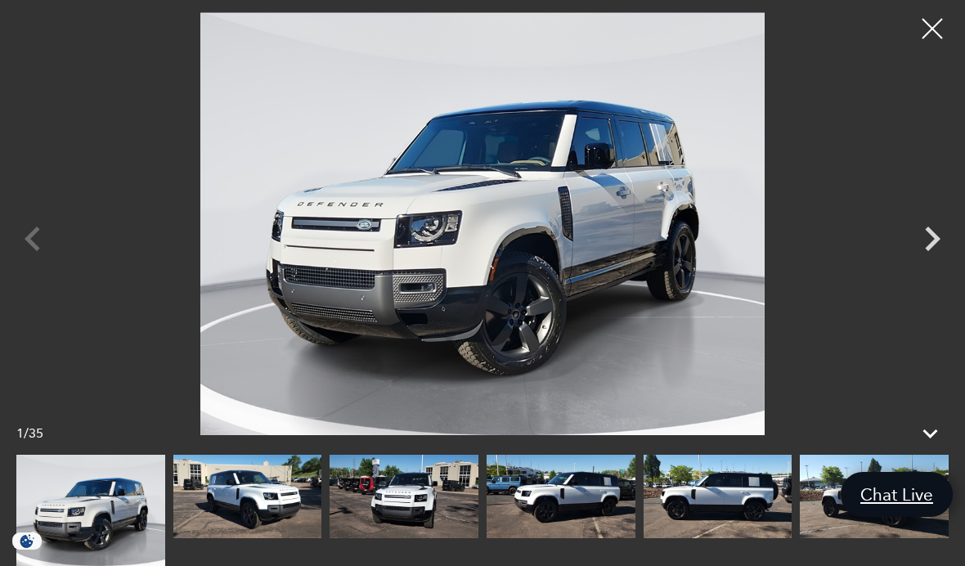
click at [932, 234] on icon "Next" at bounding box center [933, 239] width 16 height 25
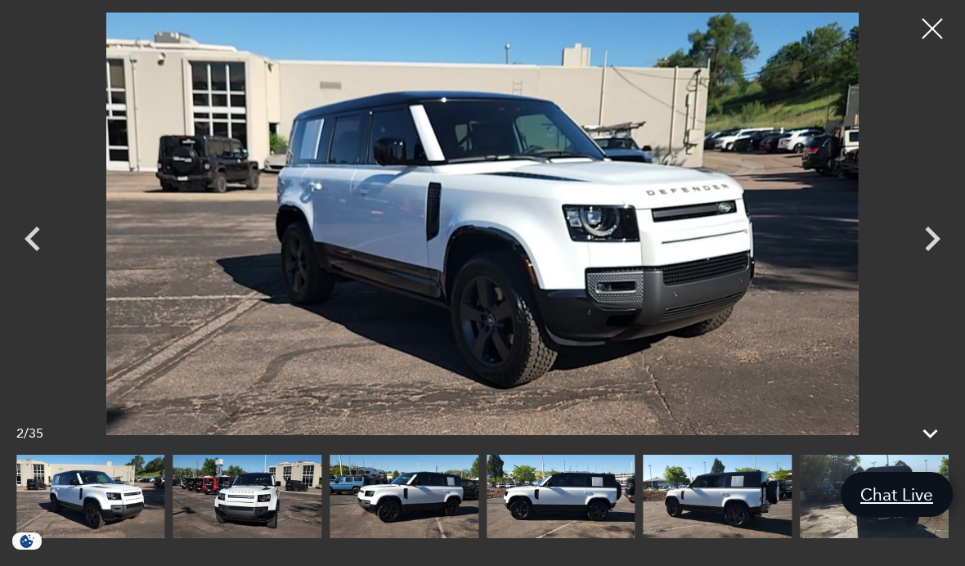
scroll to position [0, 0]
click at [924, 244] on icon "Next" at bounding box center [932, 238] width 49 height 49
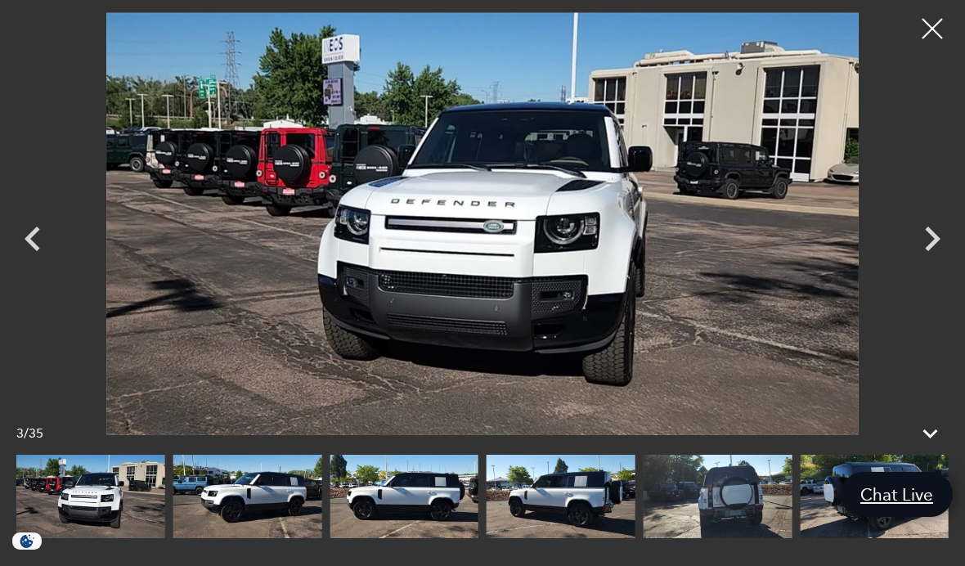
click at [921, 243] on icon "Next" at bounding box center [932, 238] width 49 height 49
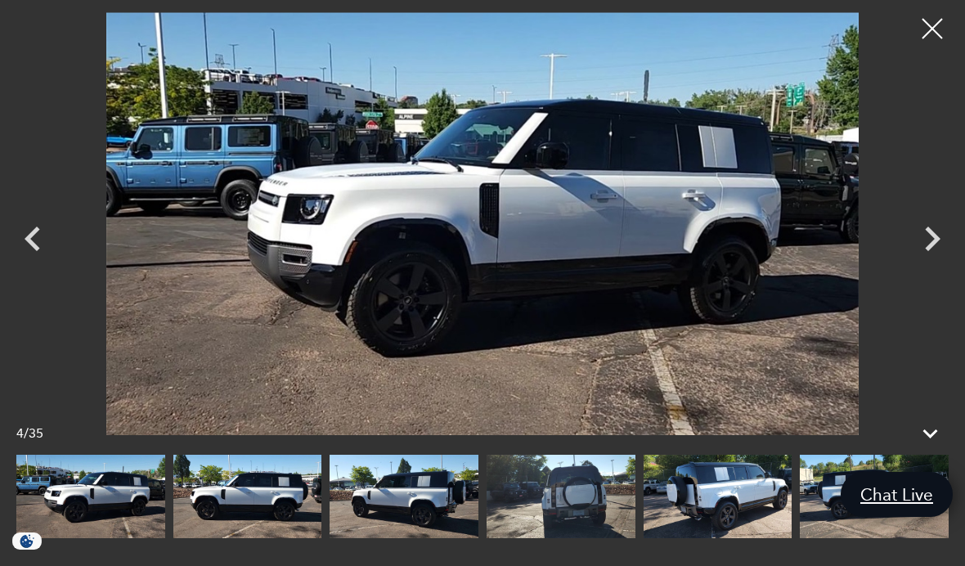
click at [919, 249] on icon "Next" at bounding box center [932, 238] width 49 height 49
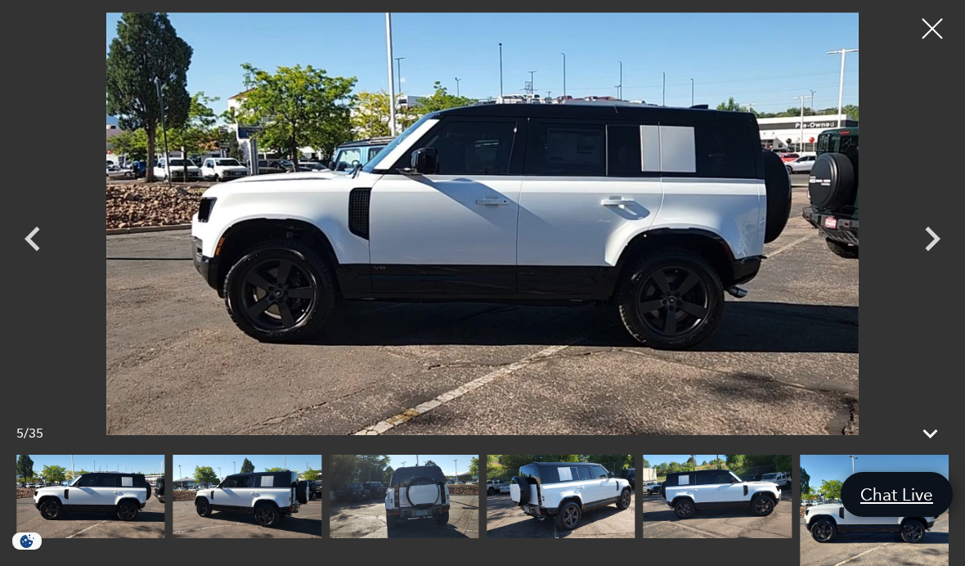
click at [38, 239] on icon "Previous" at bounding box center [32, 238] width 49 height 49
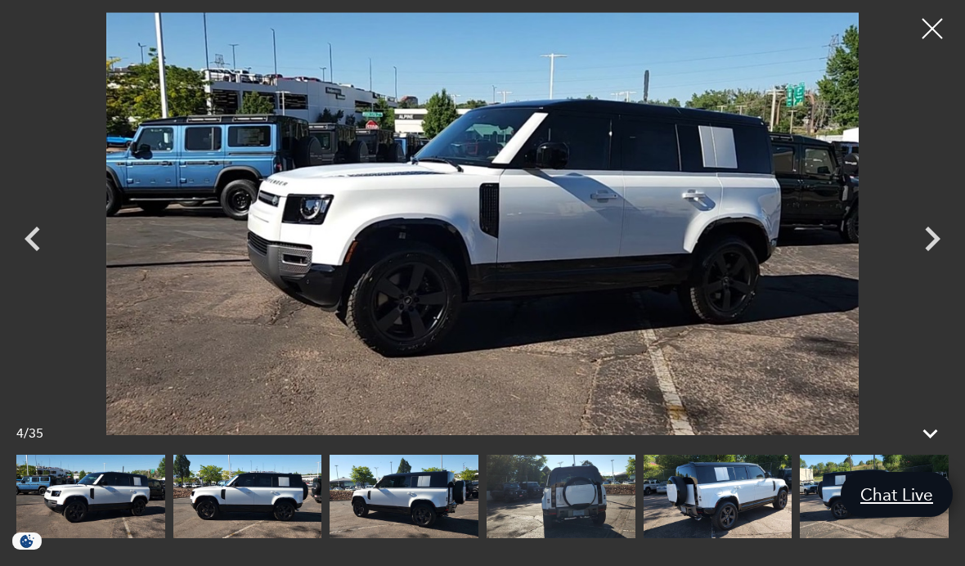
click at [34, 243] on icon "Previous" at bounding box center [33, 239] width 16 height 25
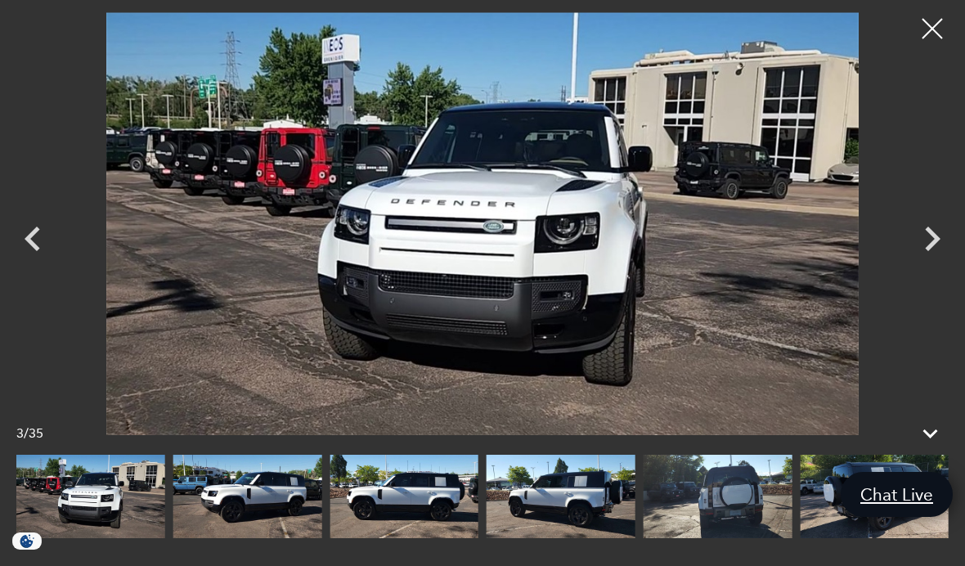
click at [927, 239] on icon "Next" at bounding box center [932, 238] width 49 height 49
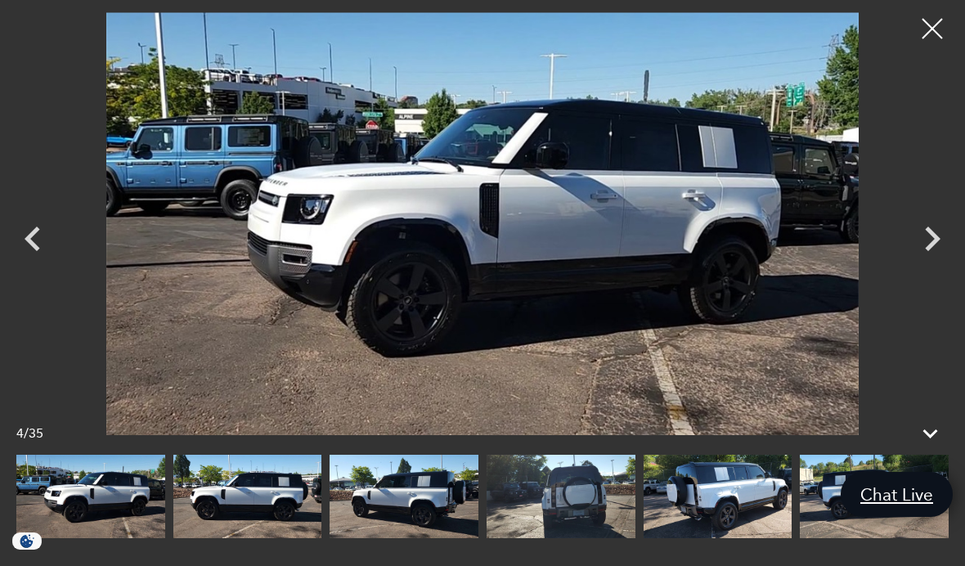
click at [930, 240] on icon "Next" at bounding box center [932, 238] width 49 height 49
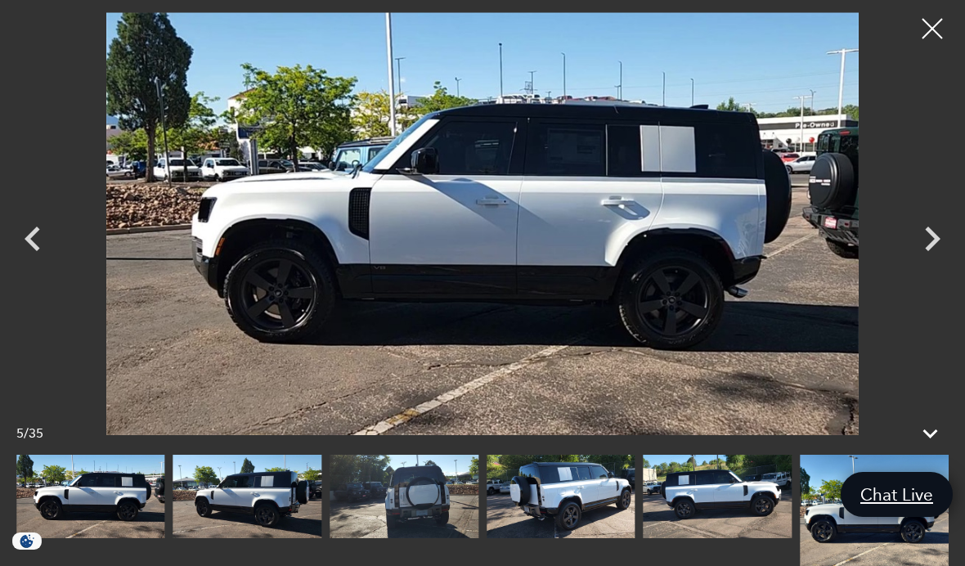
click at [932, 243] on icon "Next" at bounding box center [933, 239] width 16 height 25
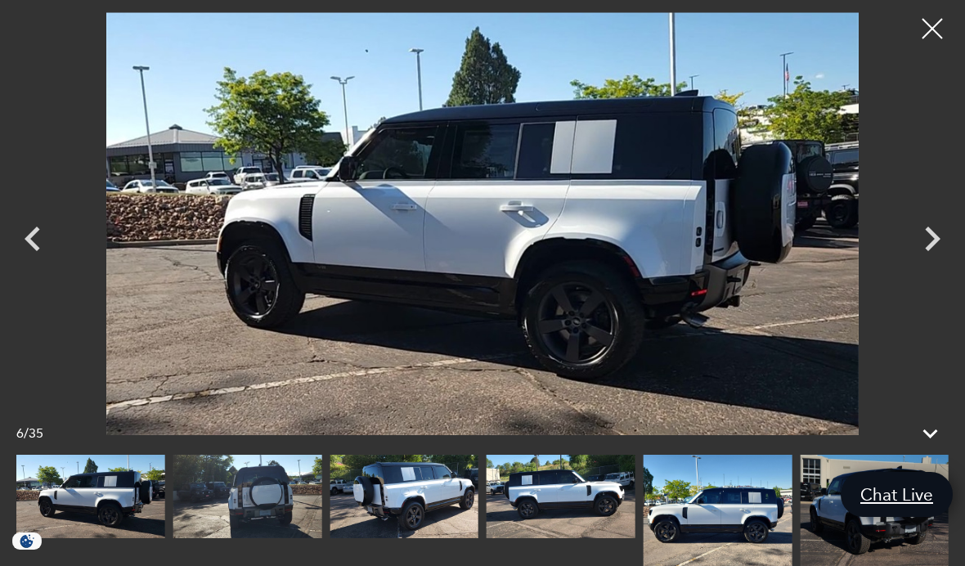
click at [941, 241] on icon "Next" at bounding box center [932, 238] width 49 height 49
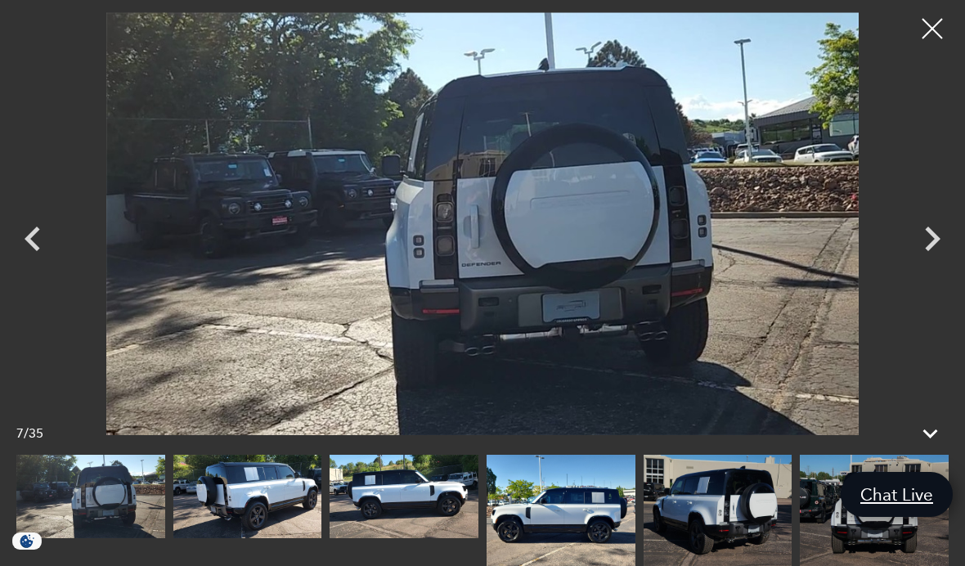
click at [931, 238] on icon "Next" at bounding box center [932, 238] width 49 height 49
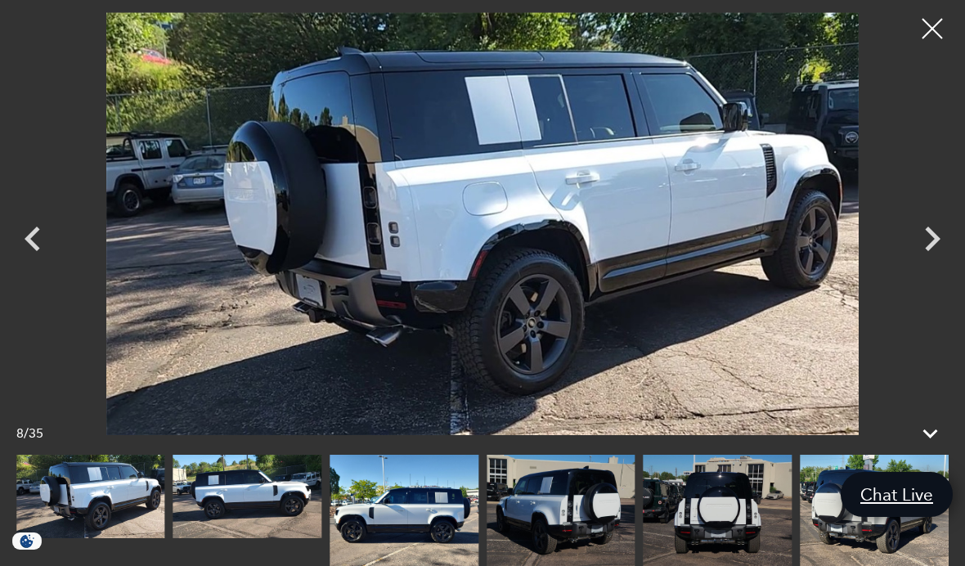
click at [920, 249] on icon "Next" at bounding box center [932, 238] width 49 height 49
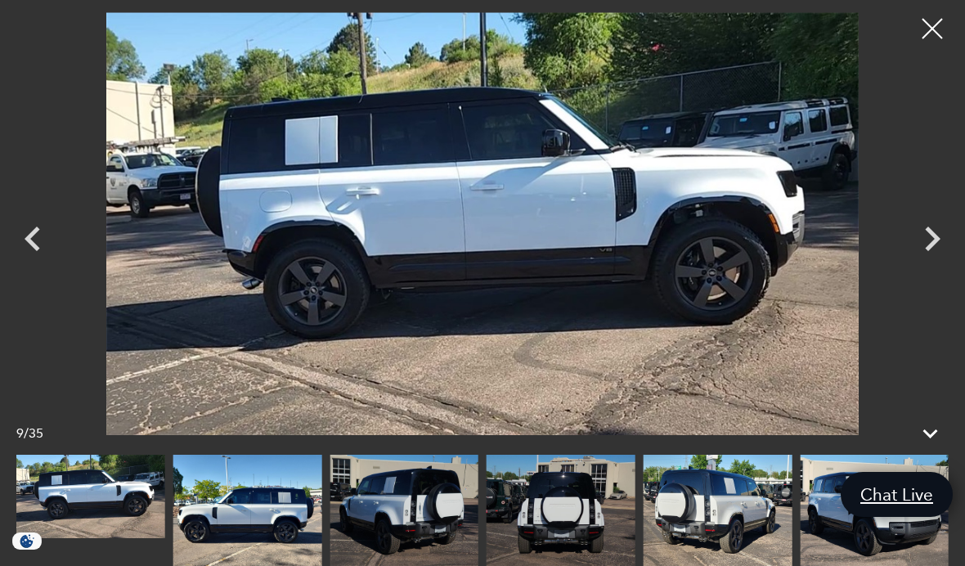
click at [925, 251] on icon "Next" at bounding box center [932, 238] width 49 height 49
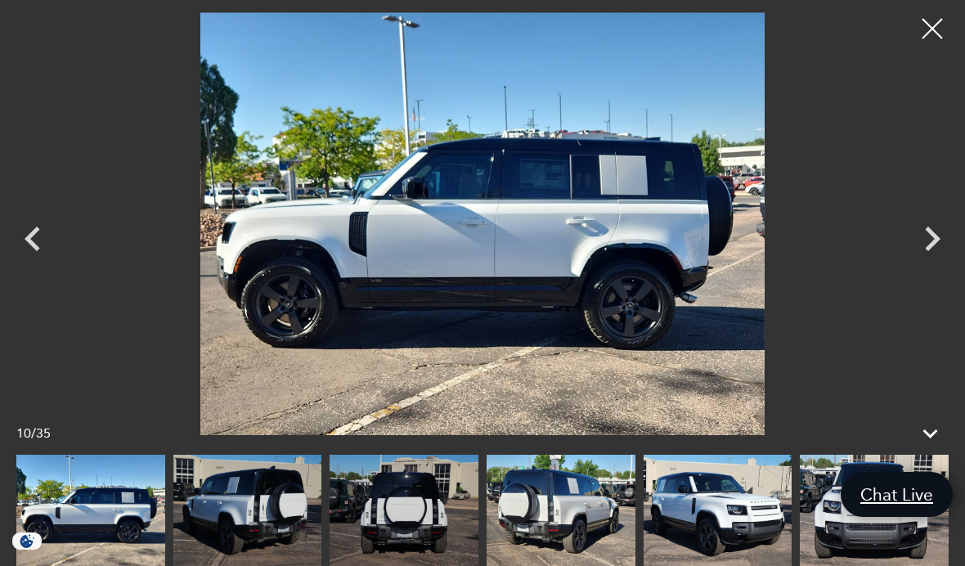
click at [923, 252] on icon "Next" at bounding box center [932, 238] width 49 height 49
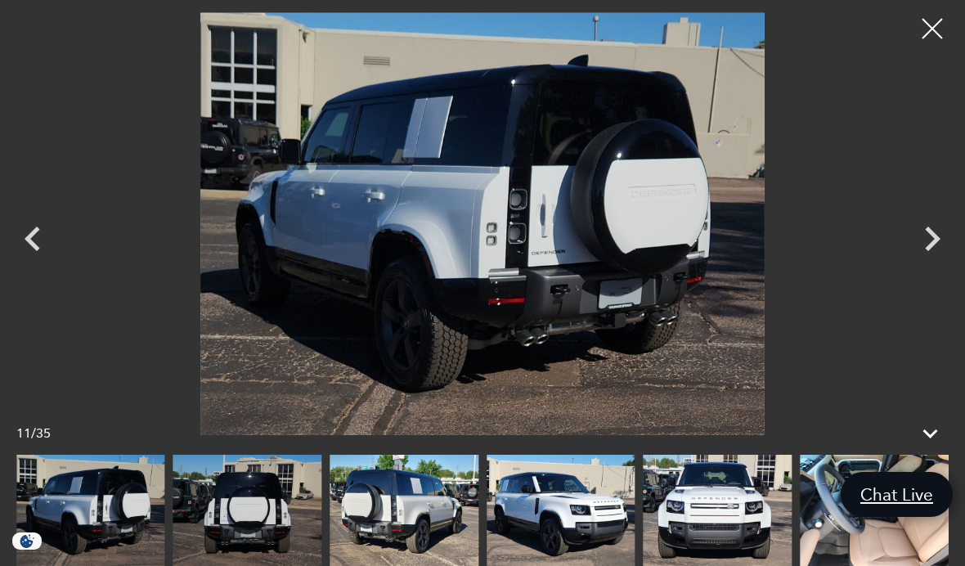
click at [930, 249] on icon "Next" at bounding box center [933, 239] width 16 height 25
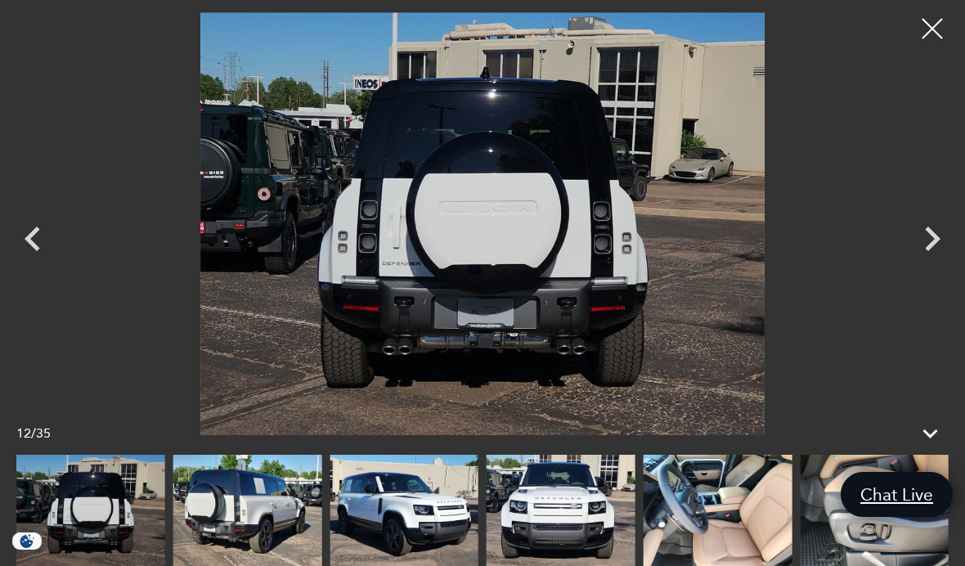
click at [927, 253] on icon "Next" at bounding box center [932, 238] width 49 height 49
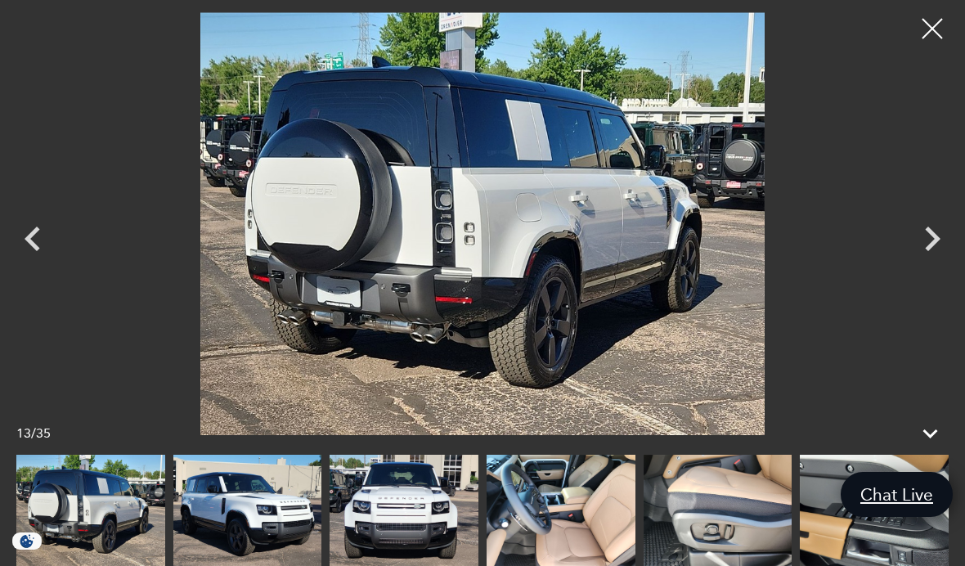
click at [927, 253] on icon "Next" at bounding box center [932, 238] width 49 height 49
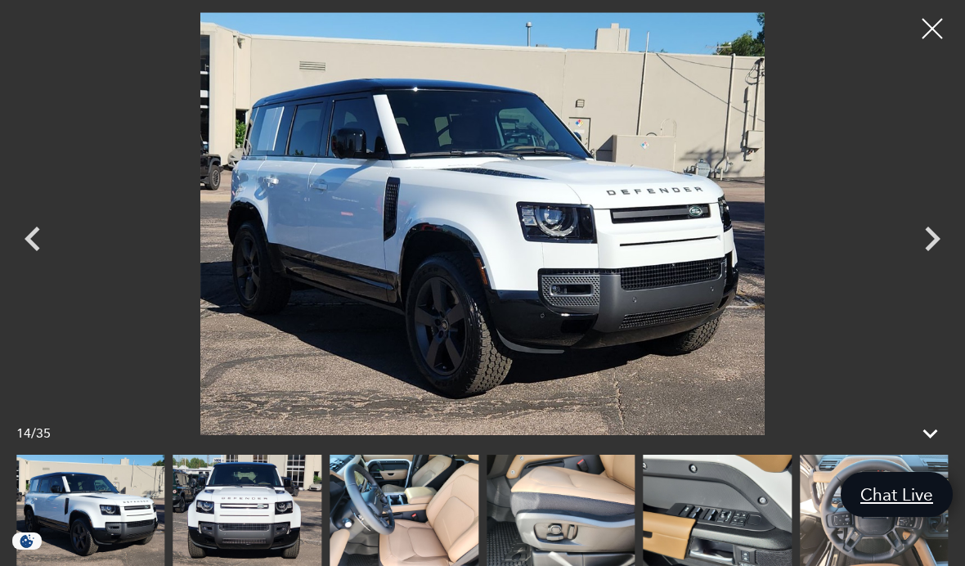
click at [926, 254] on icon "Next" at bounding box center [932, 238] width 49 height 49
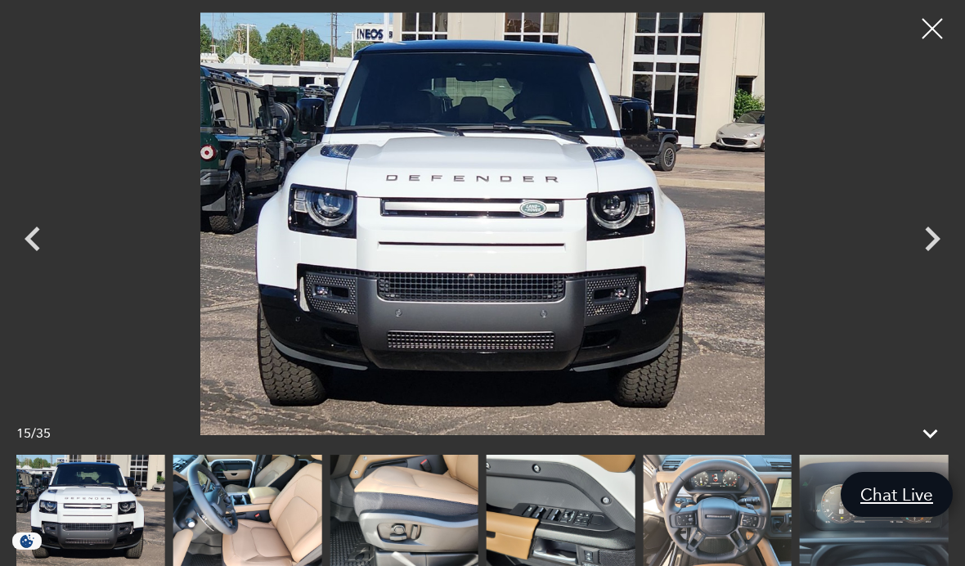
click at [920, 259] on icon "Next" at bounding box center [932, 238] width 49 height 49
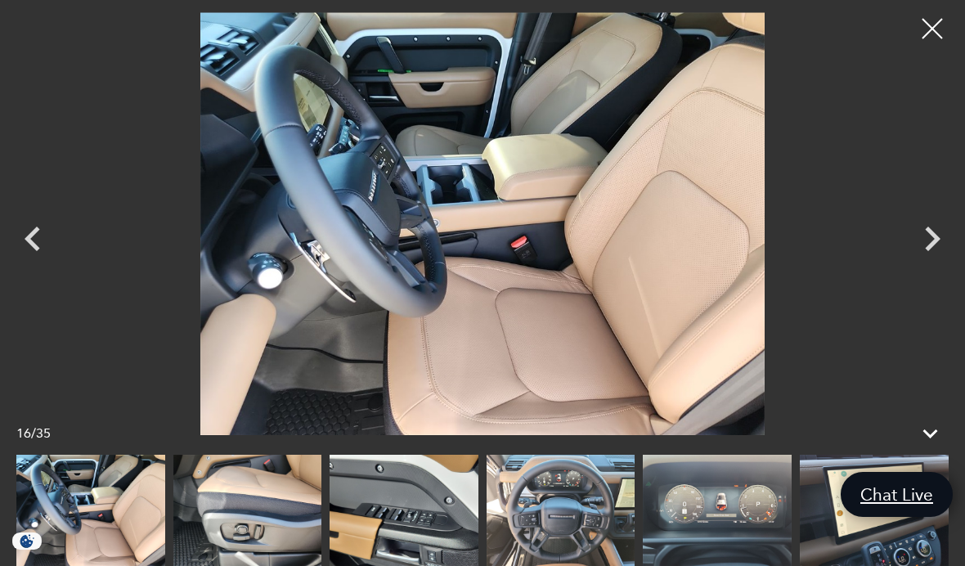
click at [924, 256] on icon "Next" at bounding box center [932, 238] width 49 height 49
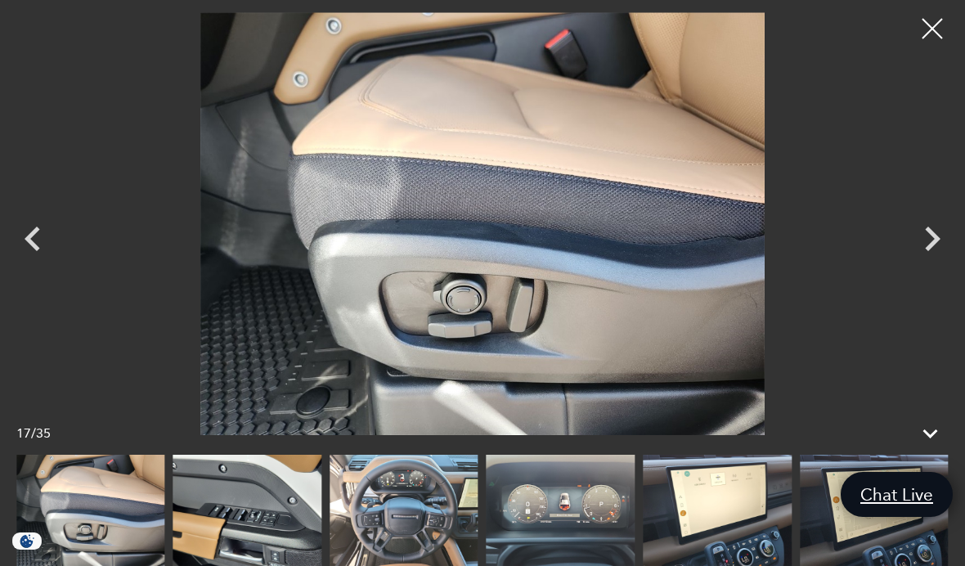
click at [927, 253] on icon "Next" at bounding box center [932, 238] width 49 height 49
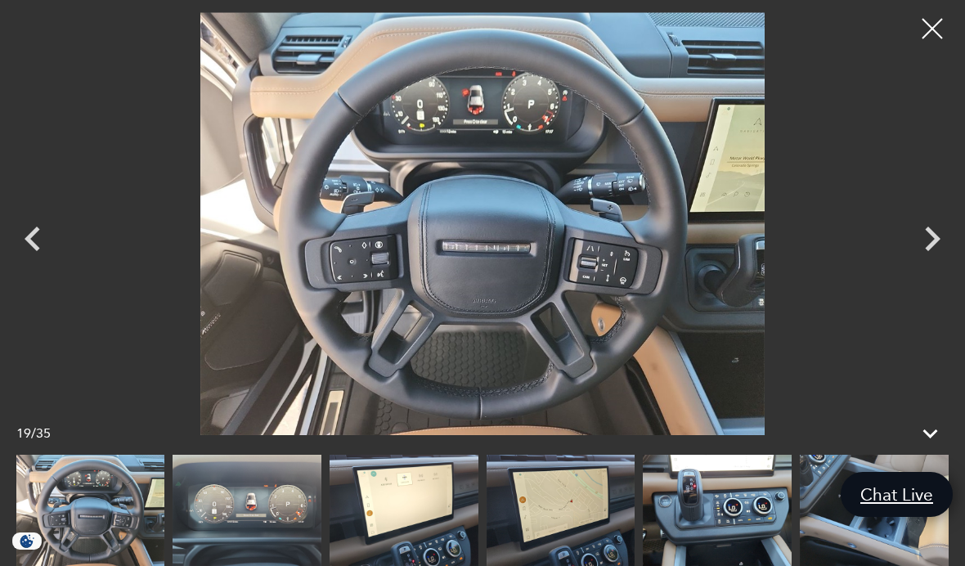
click at [937, 250] on icon "Next" at bounding box center [932, 238] width 49 height 49
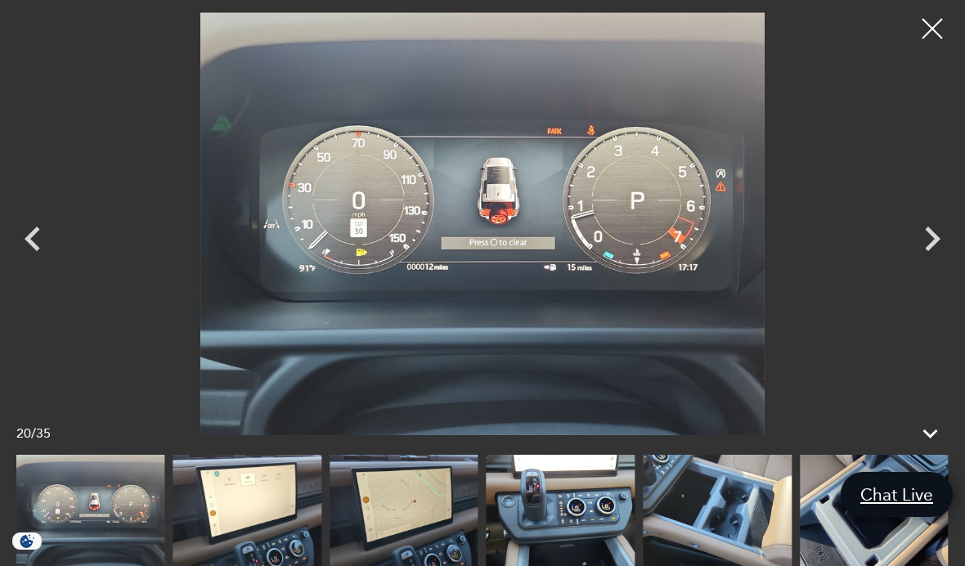
click at [935, 252] on icon "Next" at bounding box center [932, 238] width 49 height 49
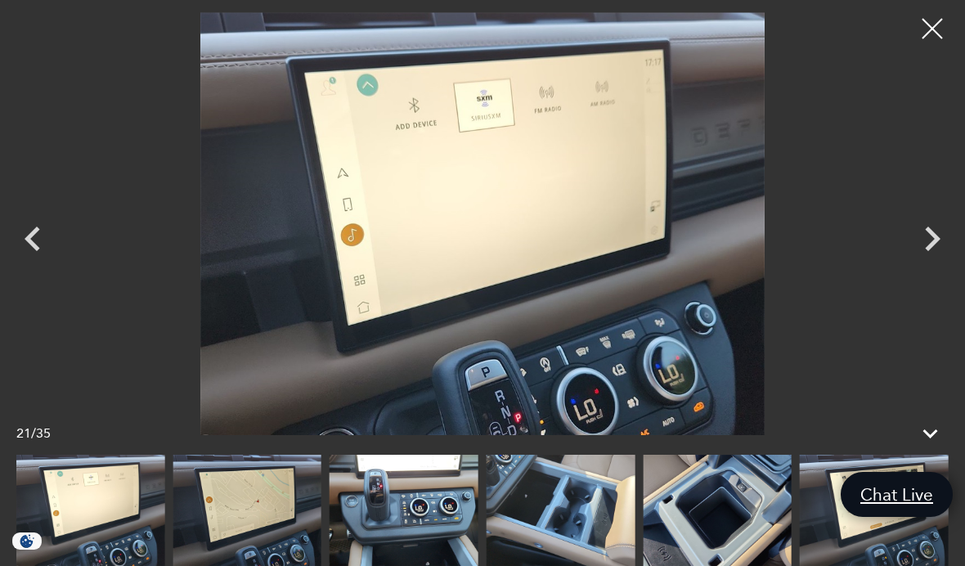
click at [936, 256] on icon "Next" at bounding box center [932, 238] width 49 height 49
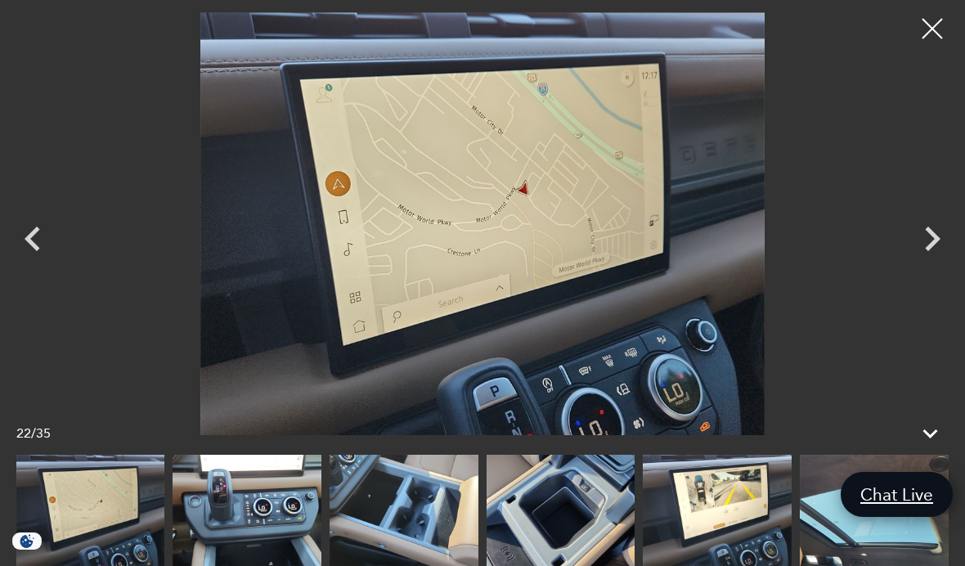
click at [934, 245] on icon "Next" at bounding box center [932, 238] width 49 height 49
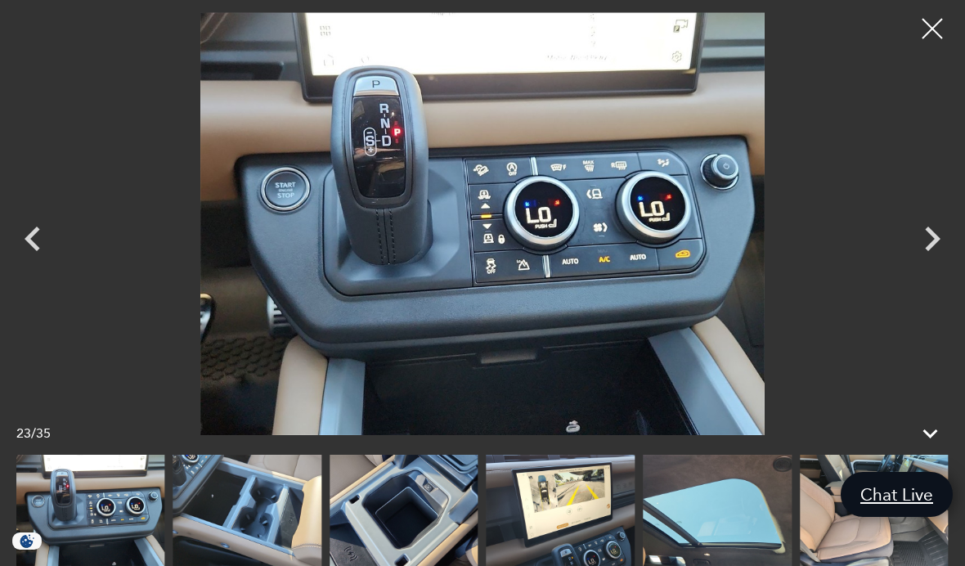
click at [935, 251] on icon "Next" at bounding box center [932, 238] width 49 height 49
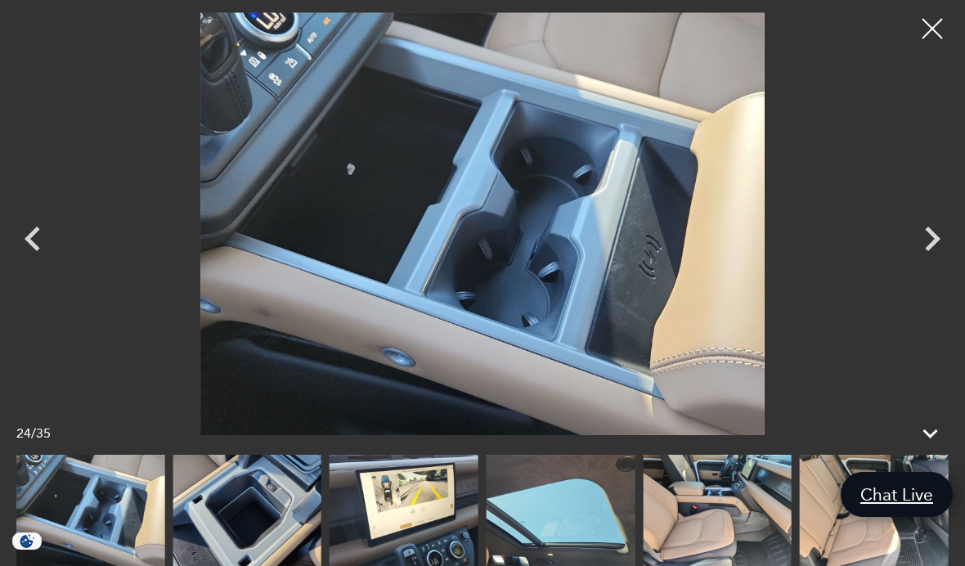
click at [934, 253] on icon "Next" at bounding box center [932, 238] width 49 height 49
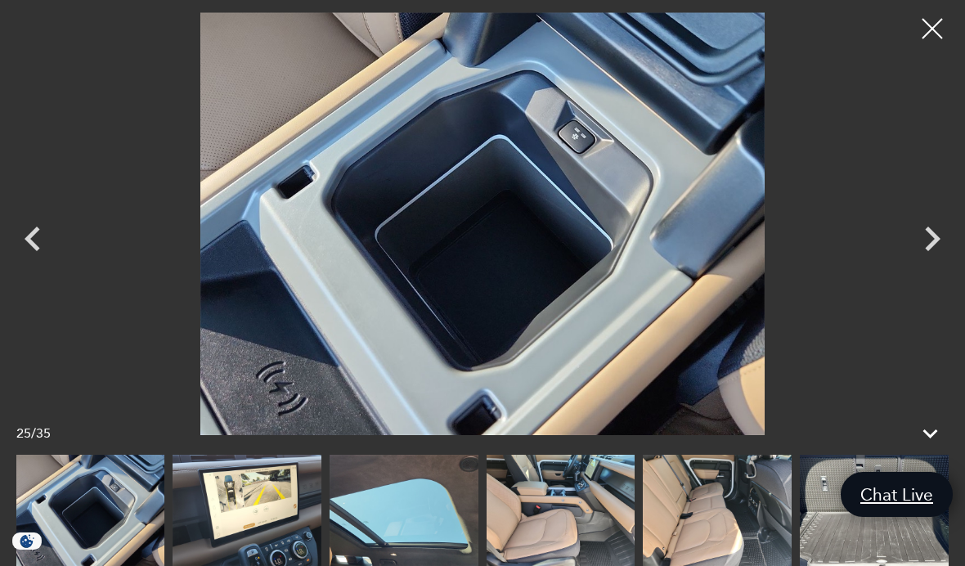
click at [930, 257] on icon "Next" at bounding box center [932, 238] width 49 height 49
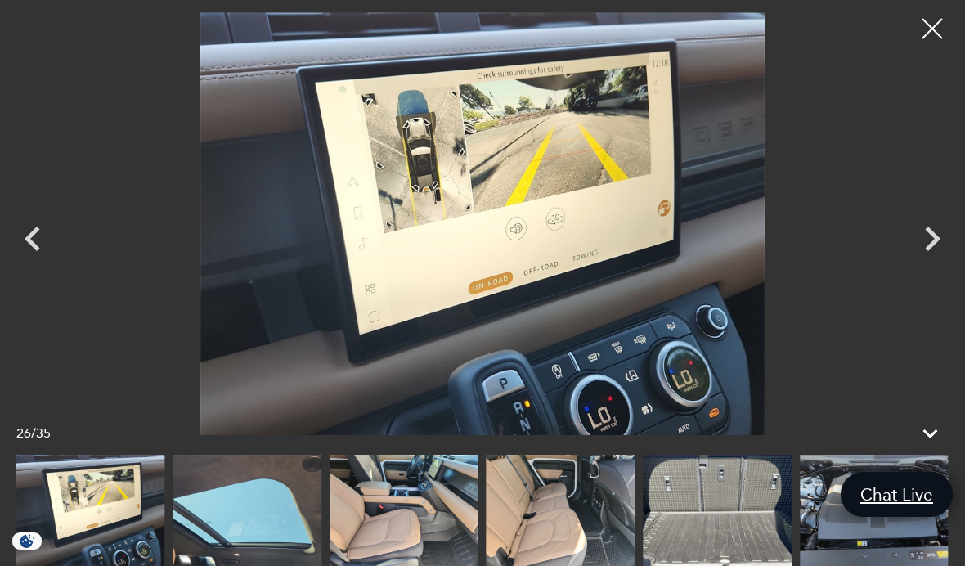
click at [933, 255] on icon "Next" at bounding box center [932, 238] width 49 height 49
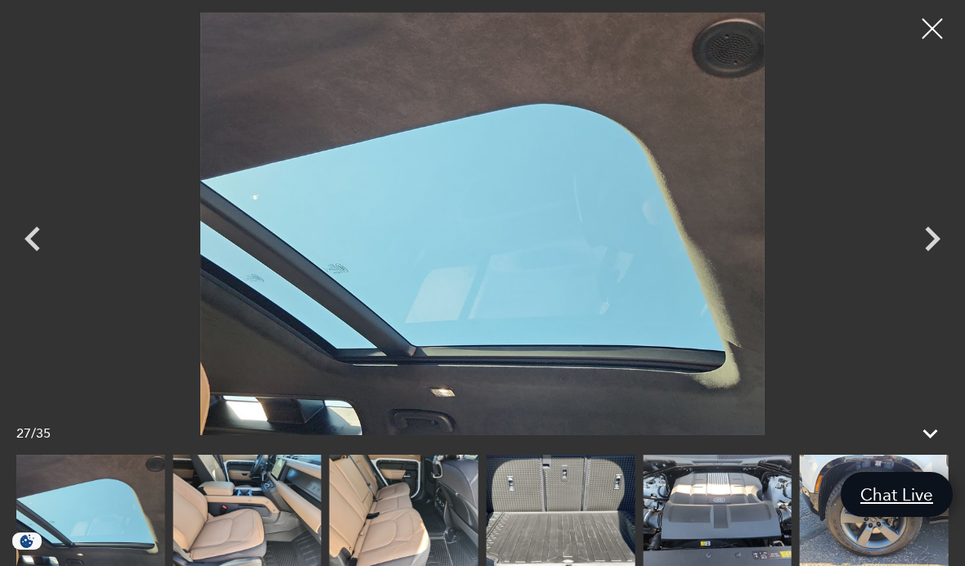
click at [943, 245] on icon "Next" at bounding box center [932, 238] width 49 height 49
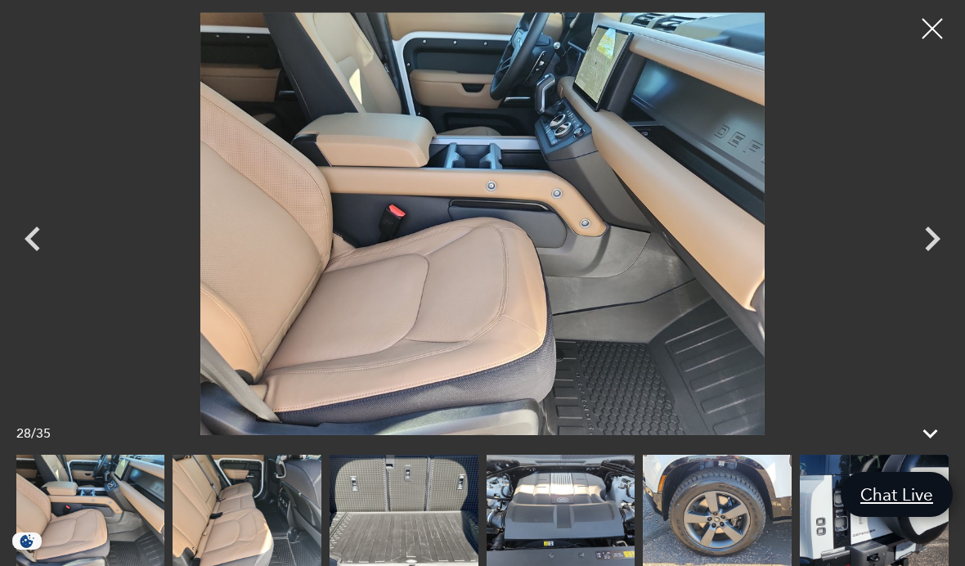
click at [938, 243] on icon "Next" at bounding box center [932, 238] width 49 height 49
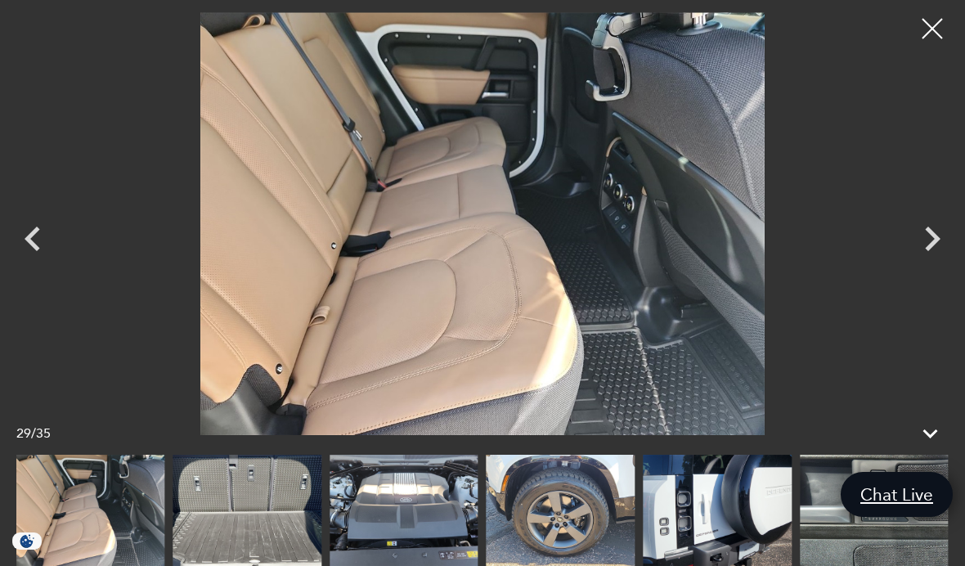
click at [935, 246] on icon "Next" at bounding box center [932, 238] width 49 height 49
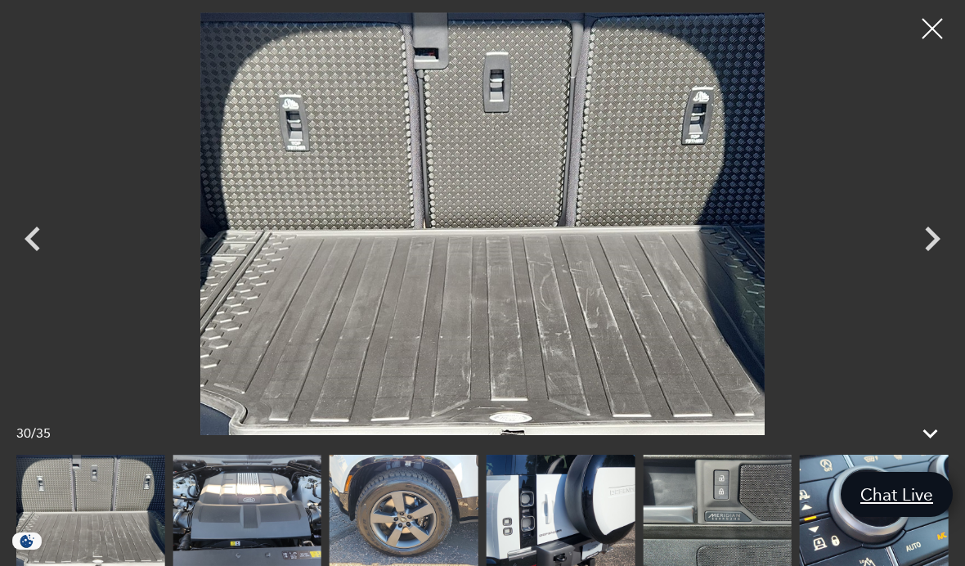
click at [936, 247] on icon "Next" at bounding box center [932, 238] width 49 height 49
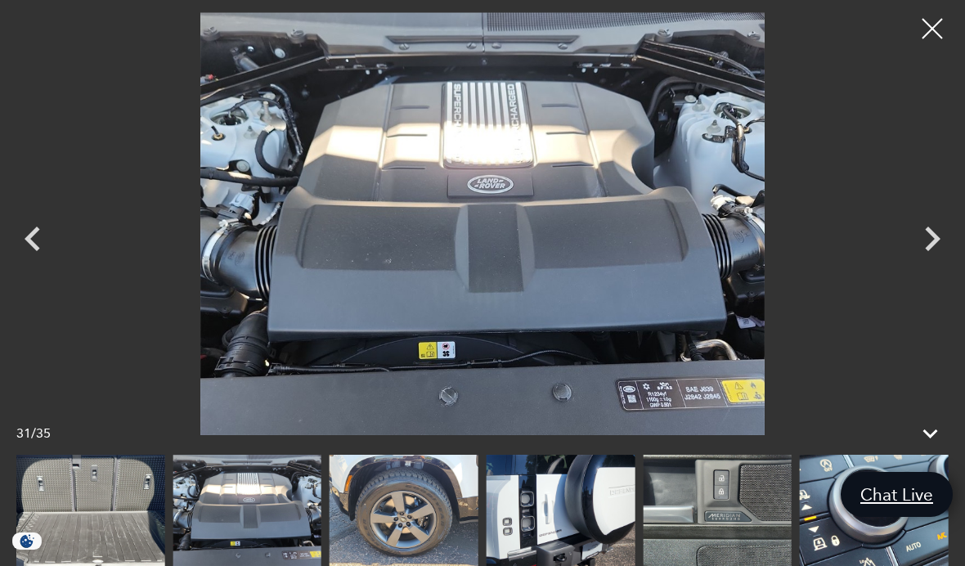
click at [937, 250] on icon "Next" at bounding box center [932, 238] width 49 height 49
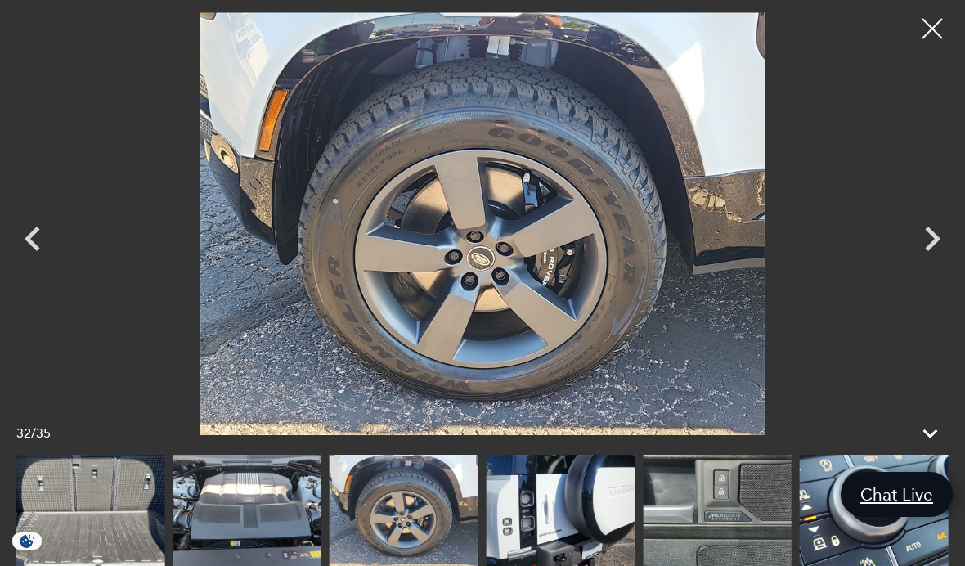
click at [940, 250] on icon "Next" at bounding box center [932, 238] width 49 height 49
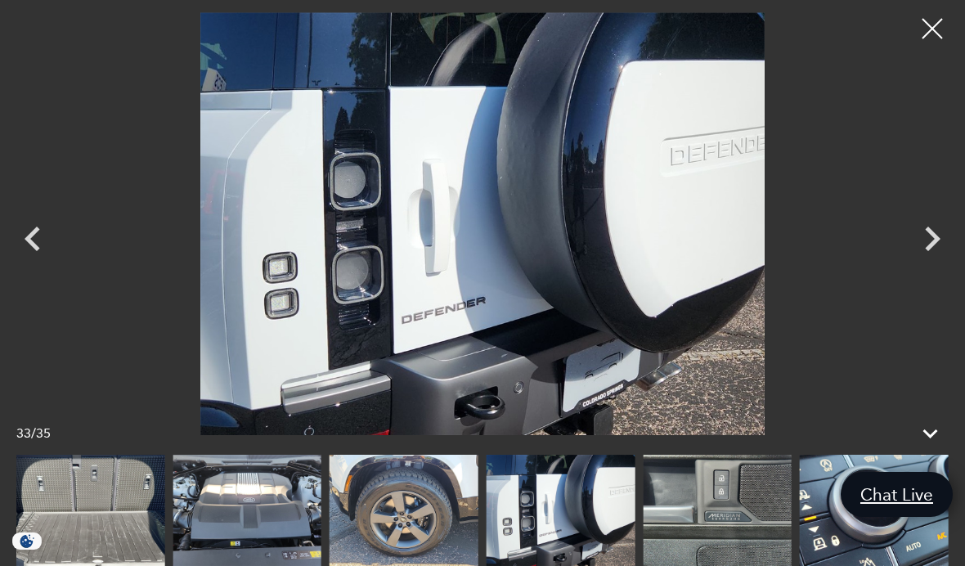
click at [44, 245] on icon "Previous" at bounding box center [32, 238] width 49 height 49
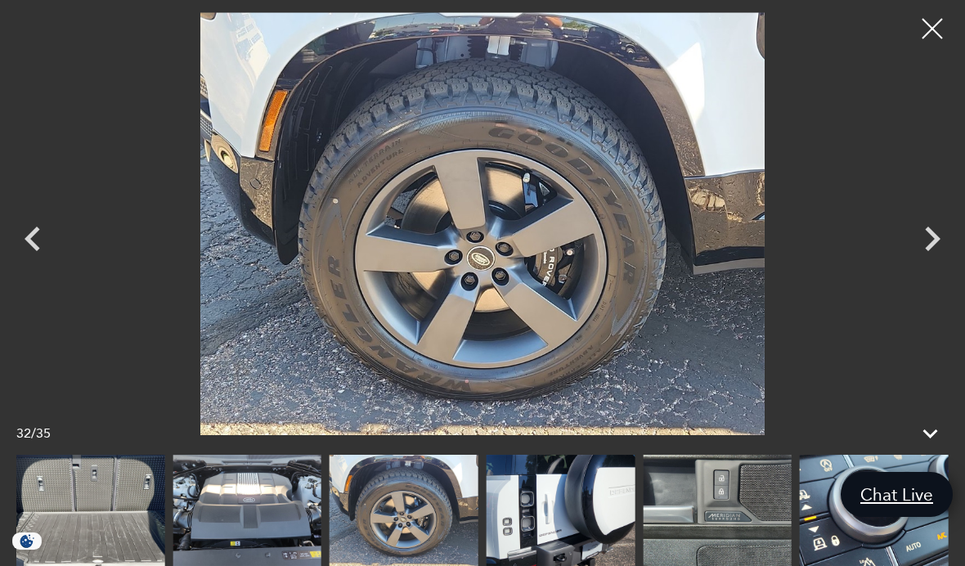
click at [931, 28] on div at bounding box center [932, 28] width 41 height 41
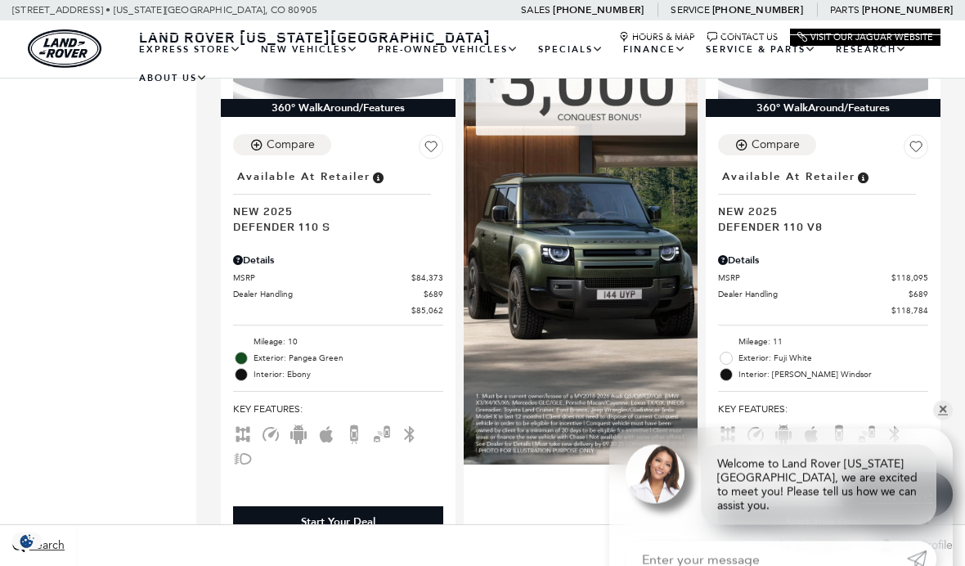
scroll to position [1831, 0]
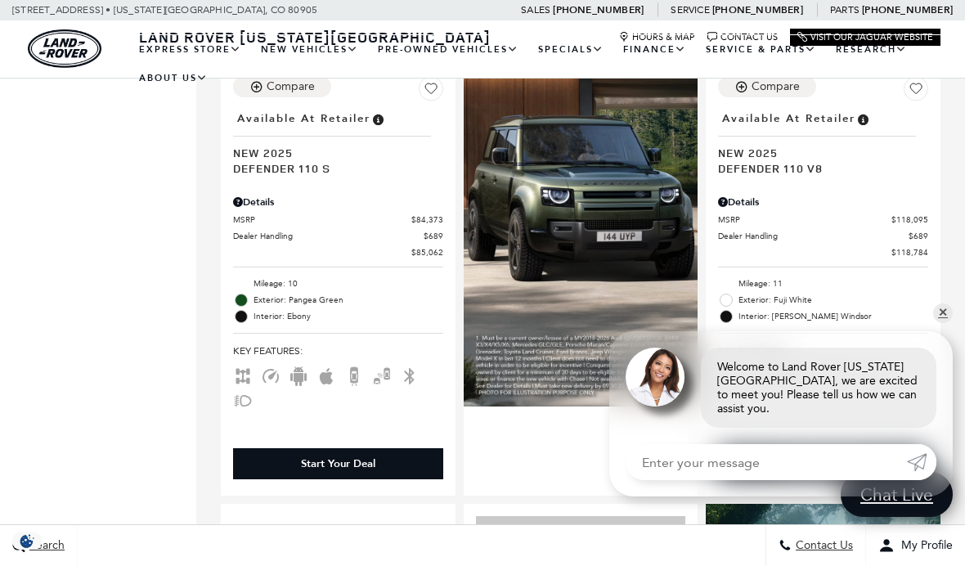
click at [851, 336] on div "Key Features :" at bounding box center [823, 373] width 210 height 80
